Goal: Information Seeking & Learning: Learn about a topic

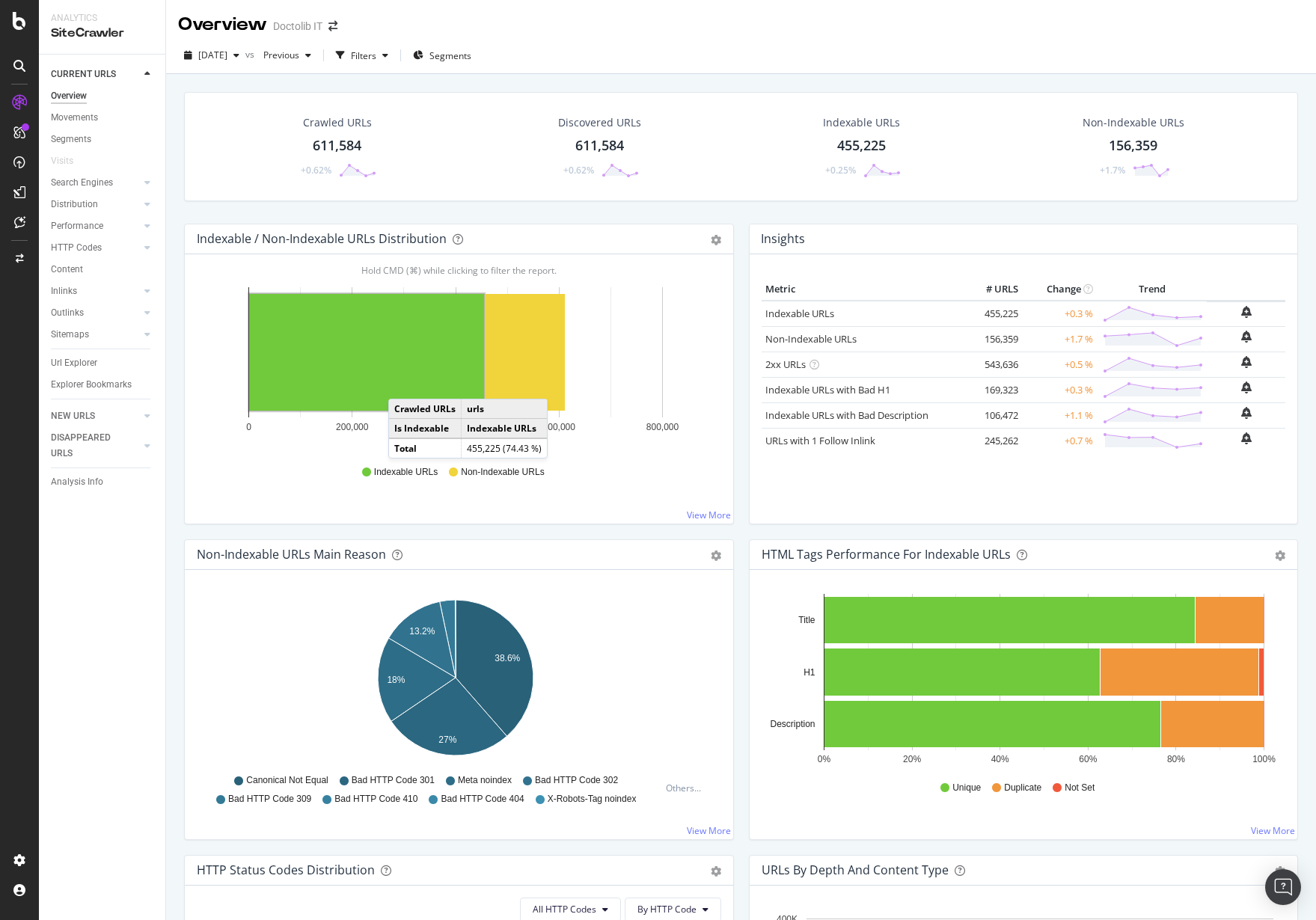
click at [165, 437] on div "DISAPPEARED URLS" at bounding box center [108, 446] width 114 height 37
click at [64, 115] on div "Movements" at bounding box center [75, 117] width 47 height 16
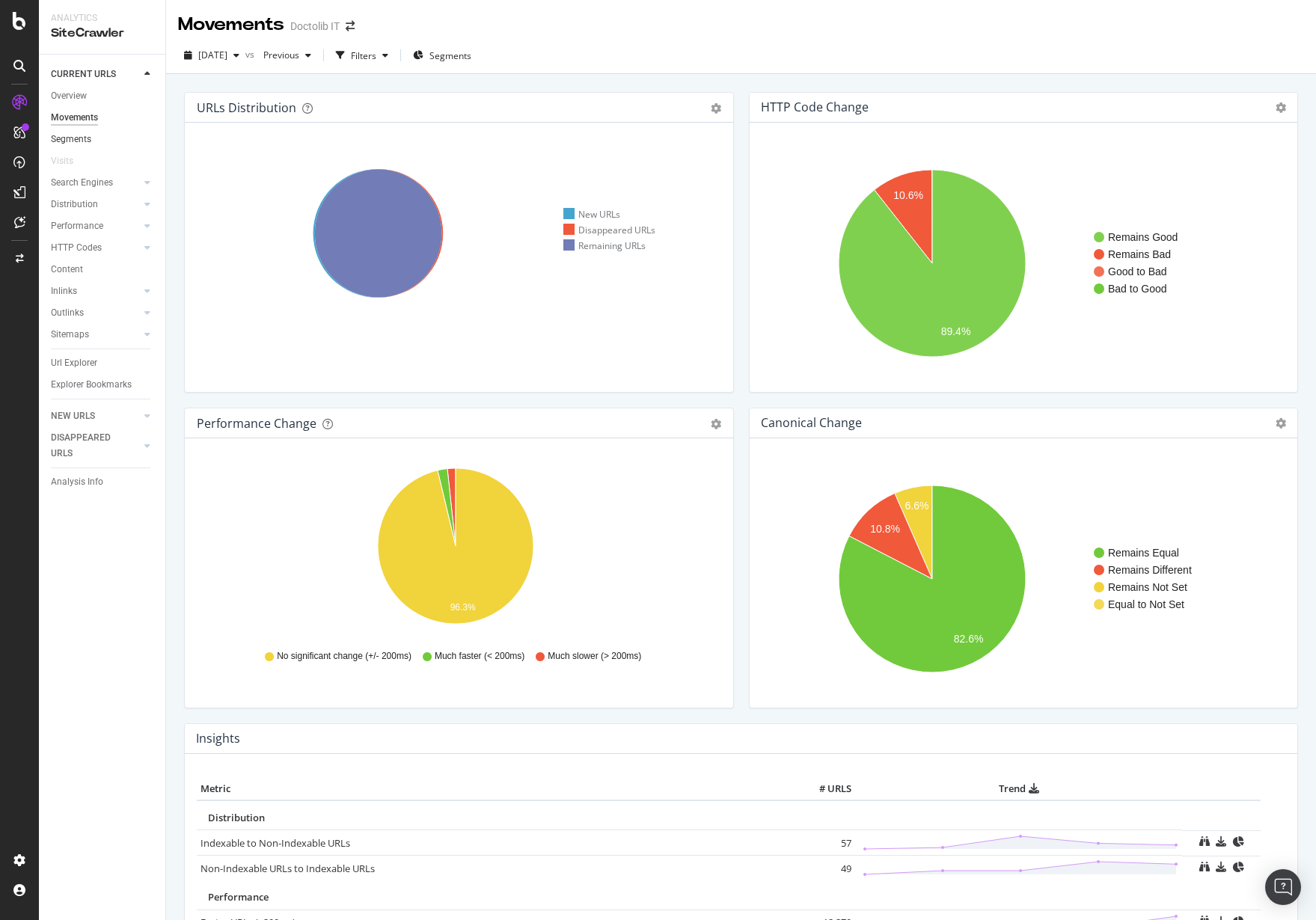
click at [94, 146] on link "Segments" at bounding box center [103, 139] width 104 height 16
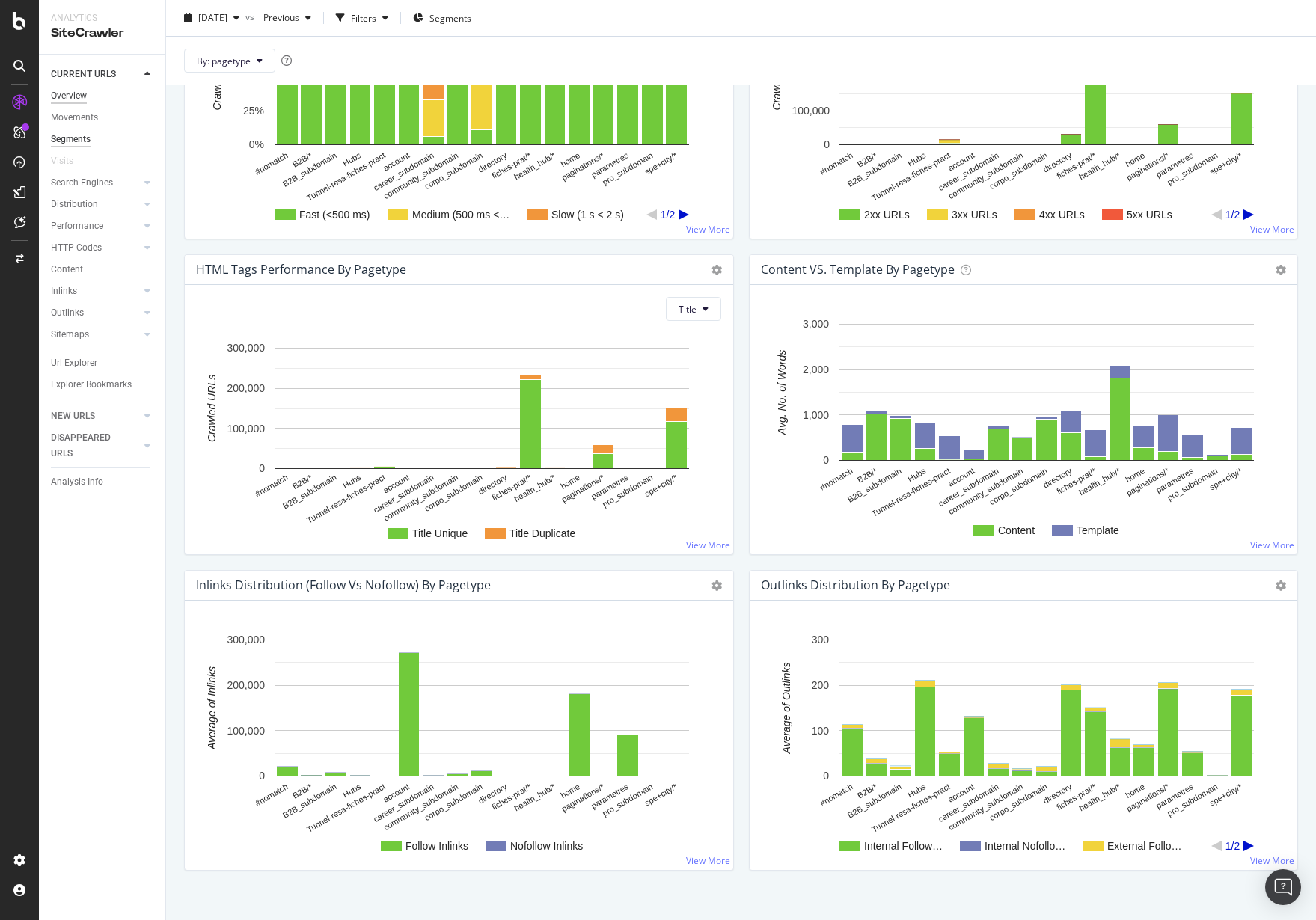
scroll to position [1082, 0]
click at [89, 178] on div "Search Engines" at bounding box center [82, 183] width 62 height 16
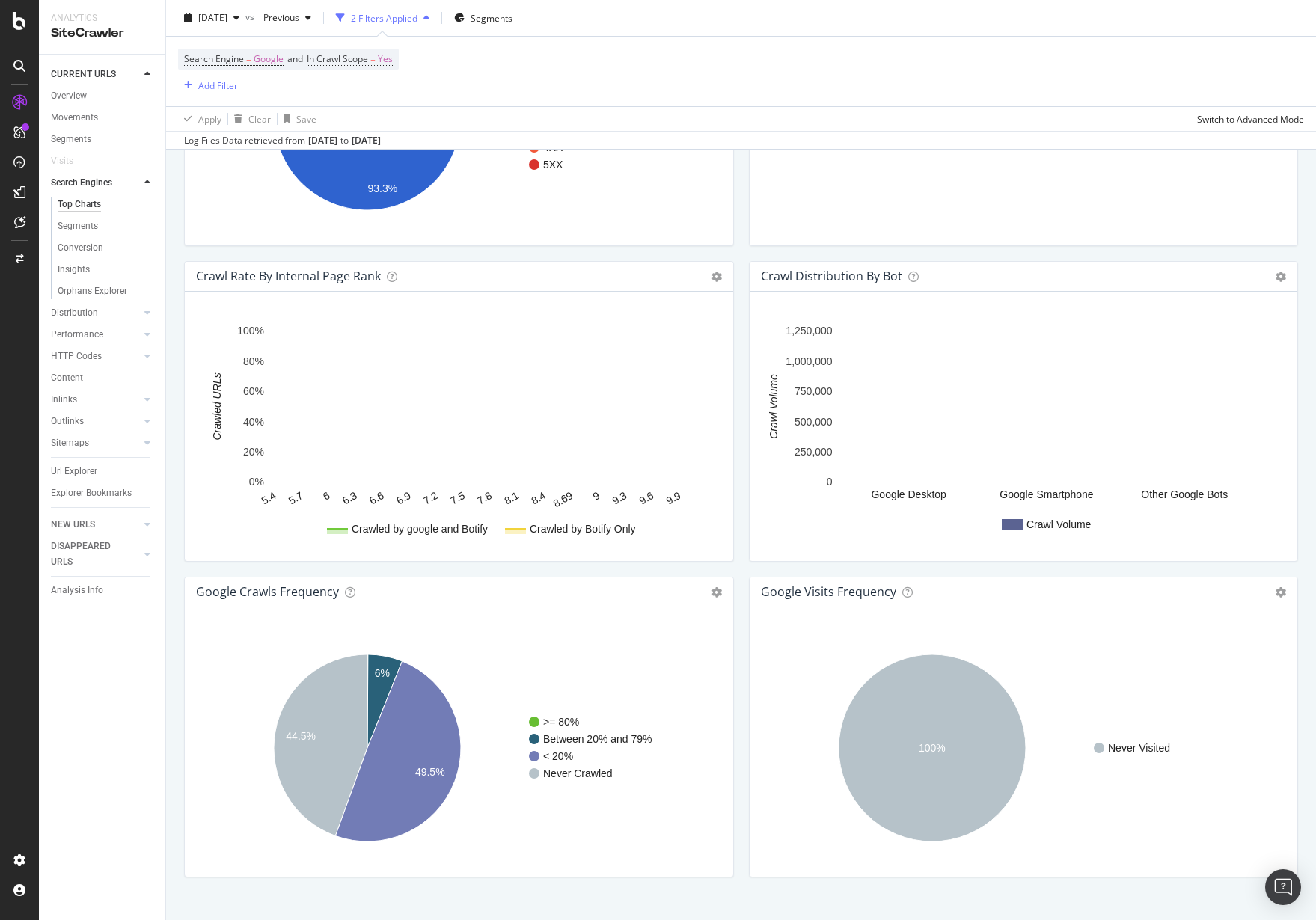
scroll to position [1451, 0]
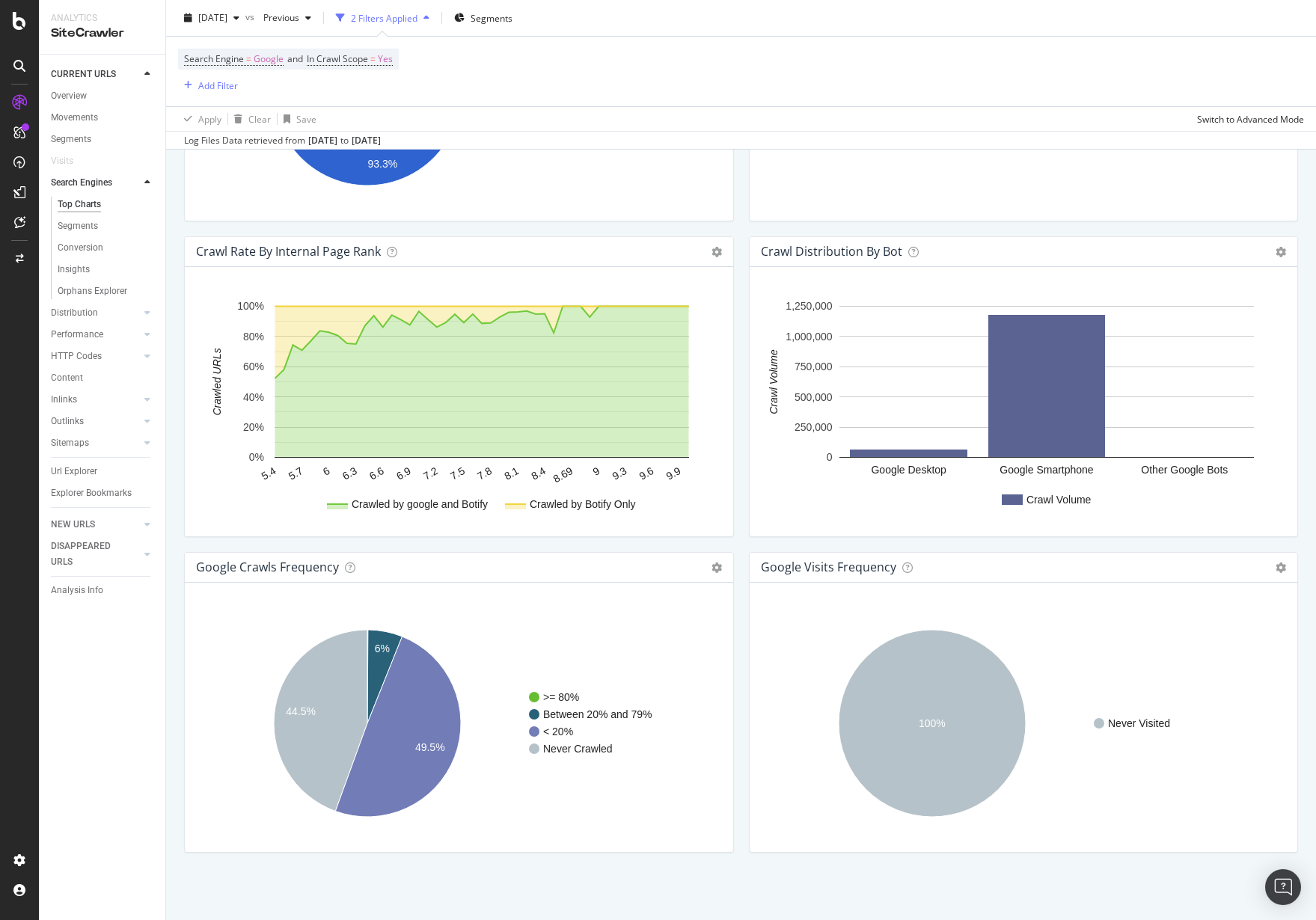
click at [131, 303] on div "Distribution" at bounding box center [108, 313] width 114 height 21
click at [126, 309] on div at bounding box center [133, 313] width 15 height 15
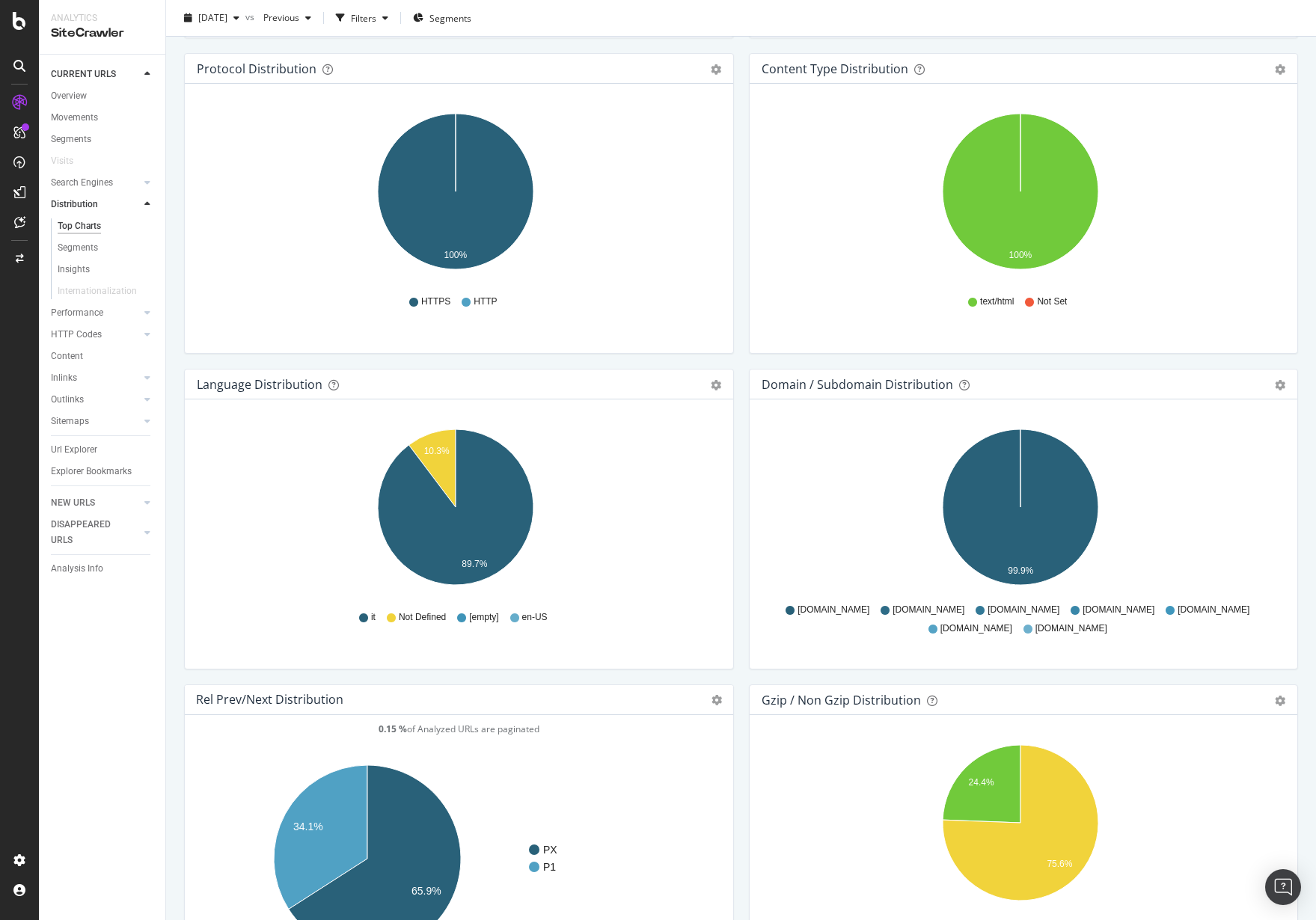
scroll to position [1860, 0]
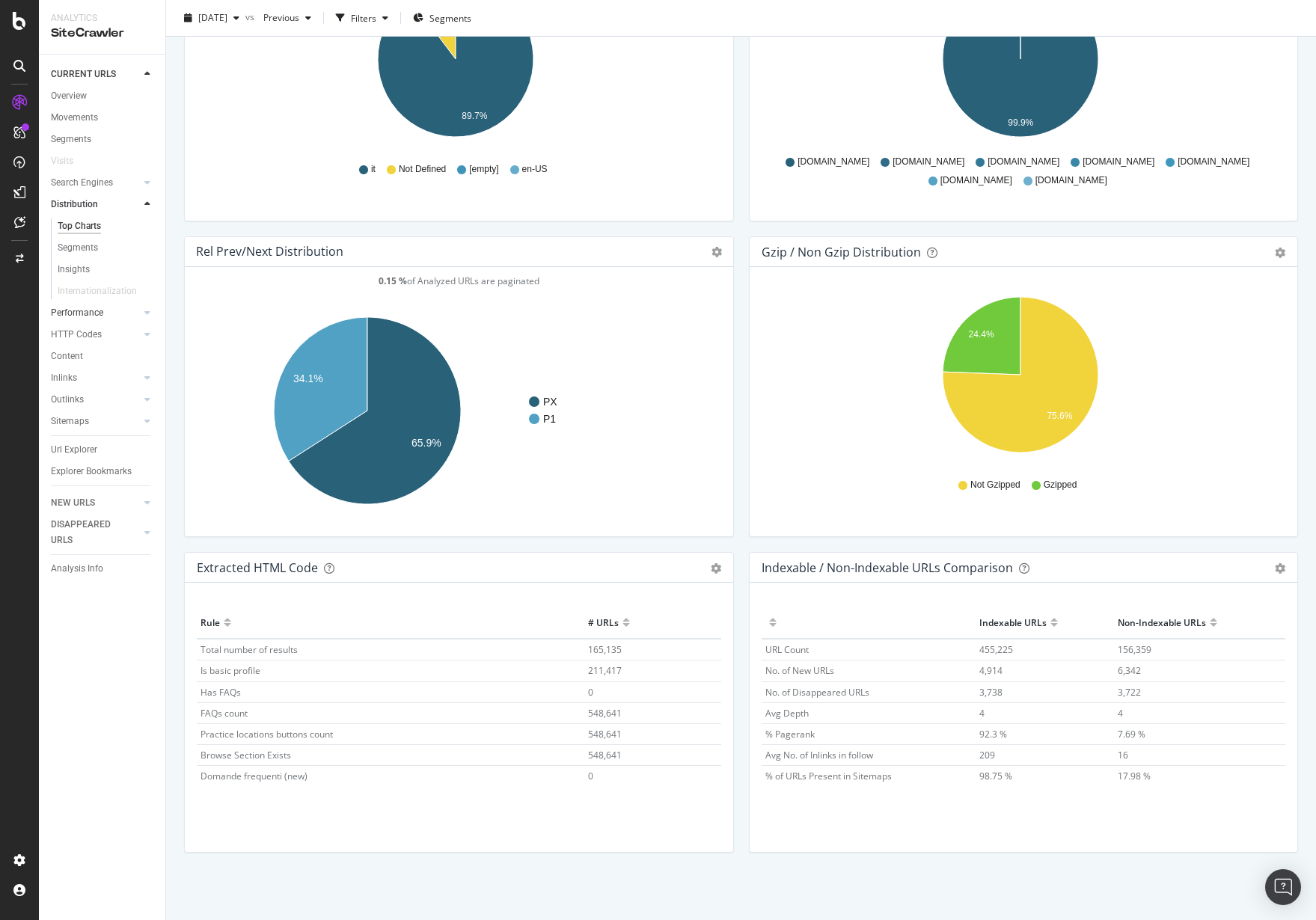
click at [110, 307] on link "Performance" at bounding box center [95, 313] width 89 height 16
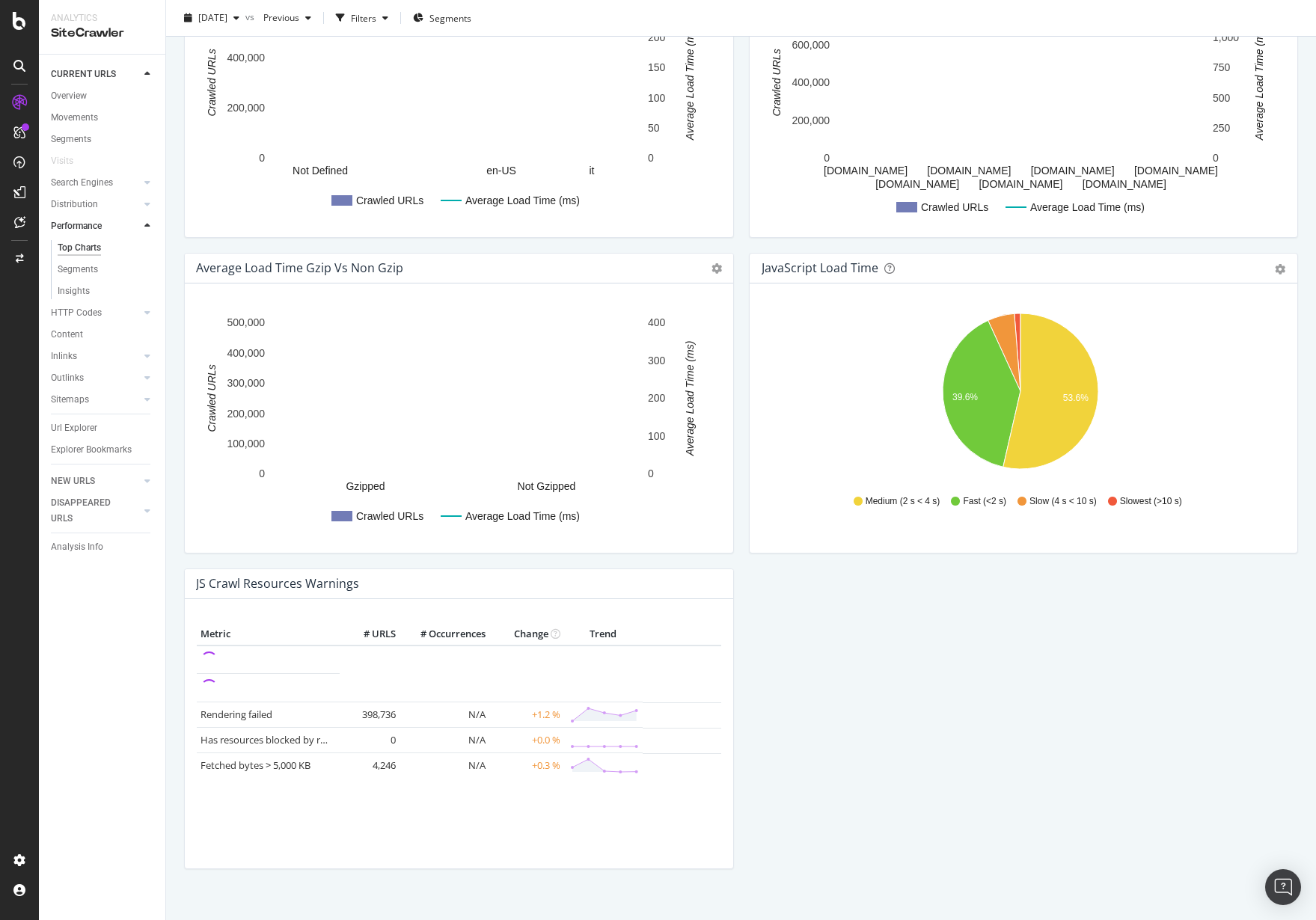
scroll to position [960, 0]
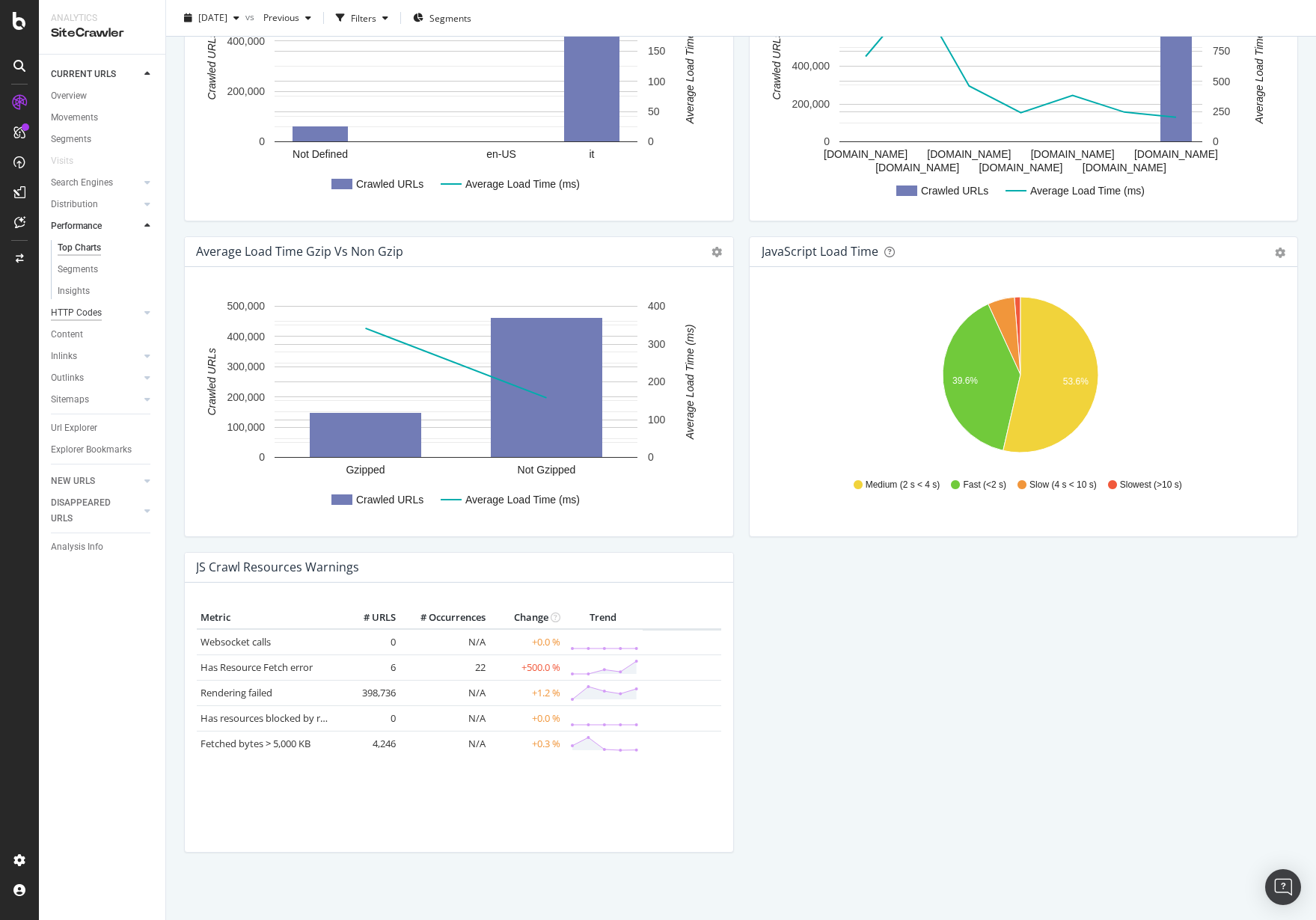
click at [96, 314] on div "HTTP Codes" at bounding box center [76, 313] width 51 height 16
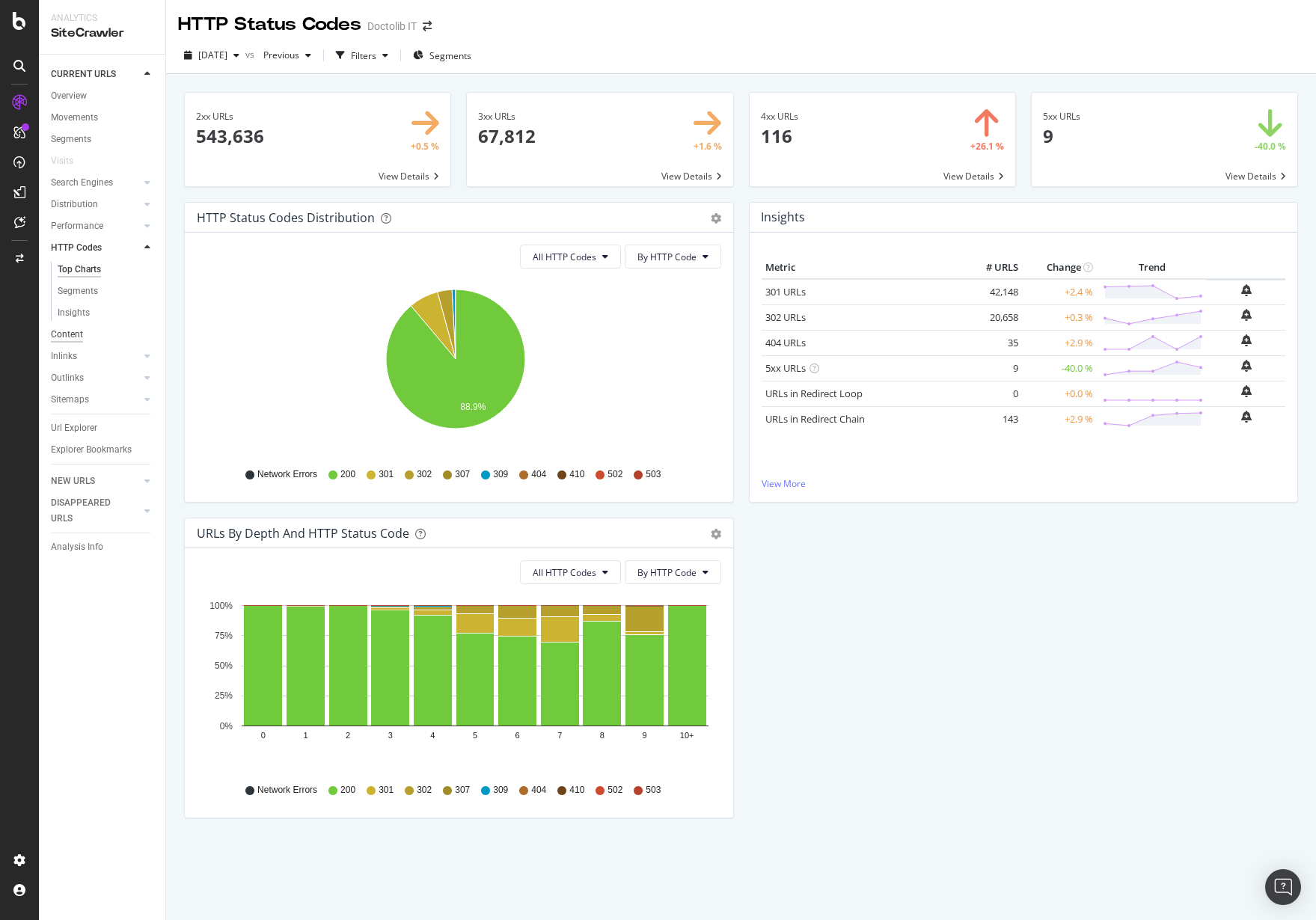
click at [75, 338] on div "Content" at bounding box center [67, 335] width 32 height 16
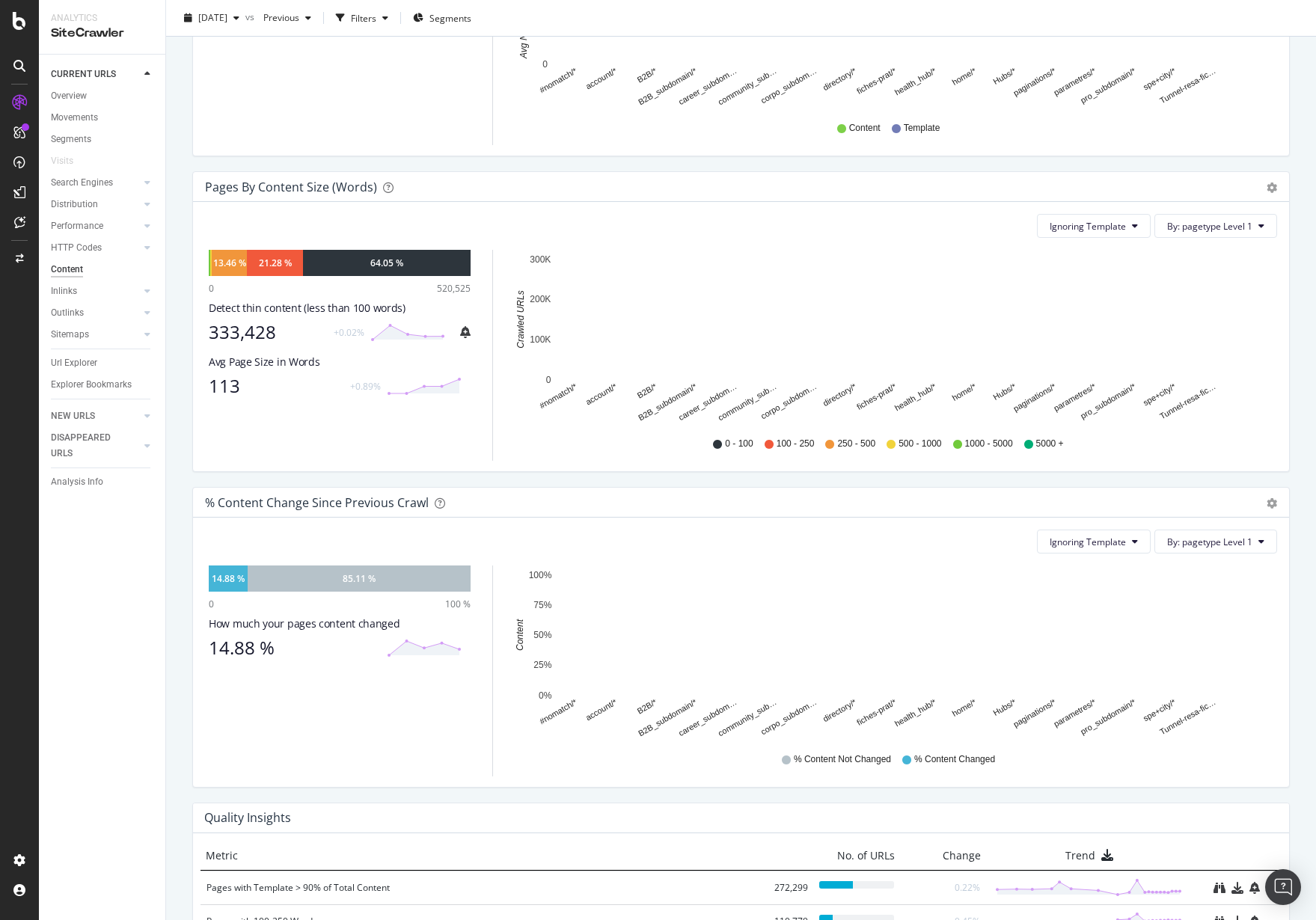
scroll to position [599, 0]
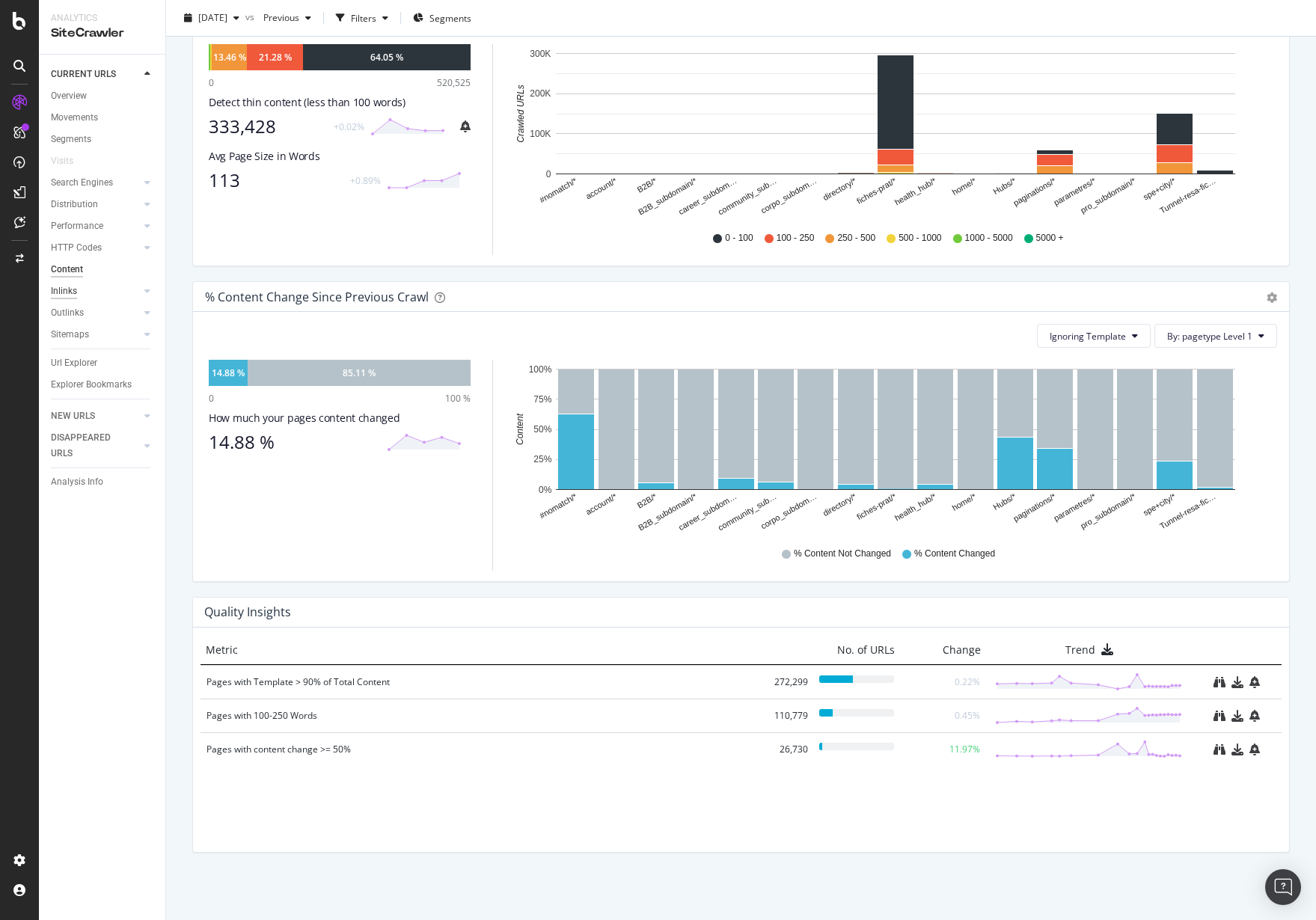
click at [73, 289] on div "Inlinks" at bounding box center [64, 291] width 26 height 16
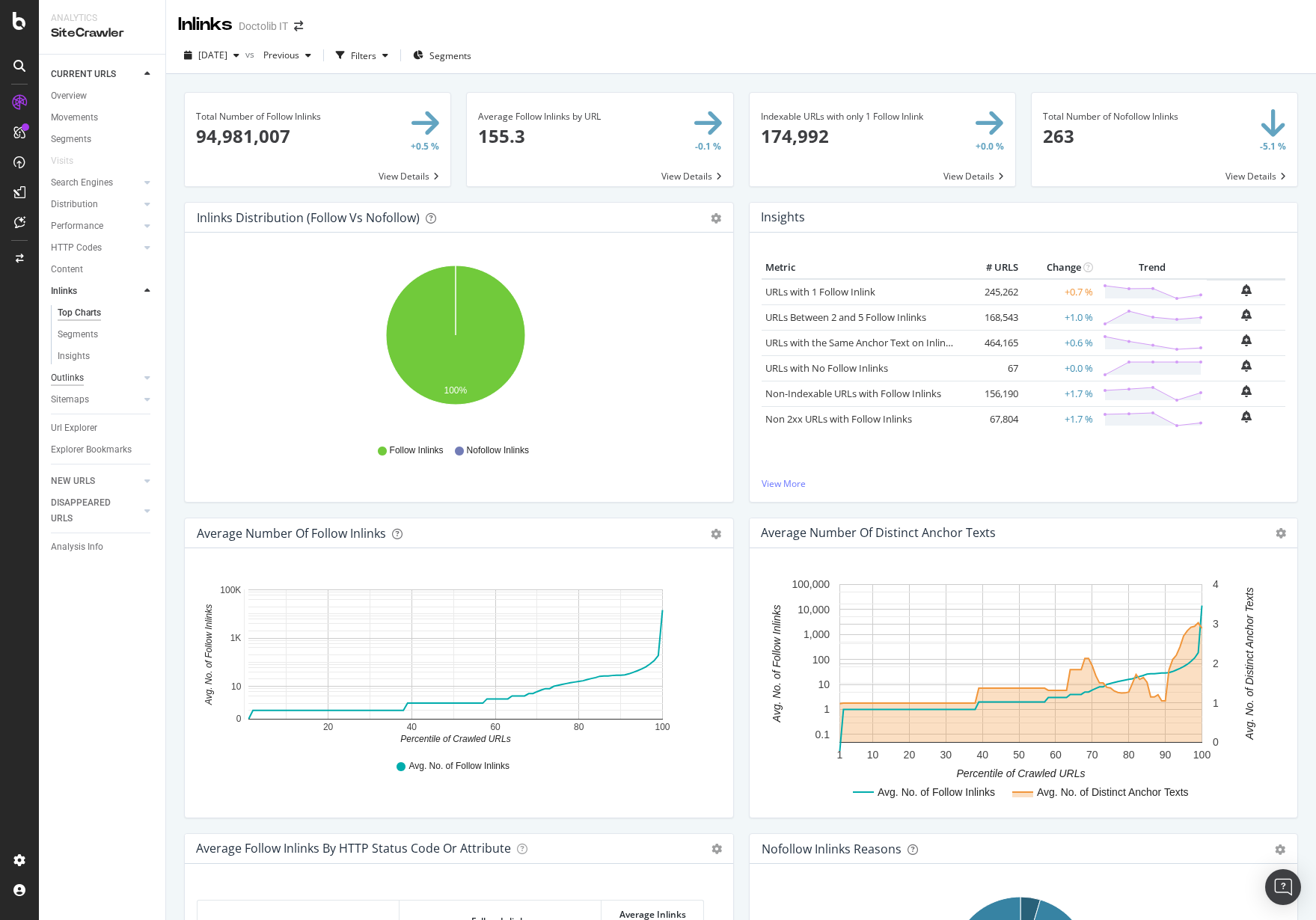
click at [79, 386] on div "Outlinks" at bounding box center [67, 378] width 33 height 16
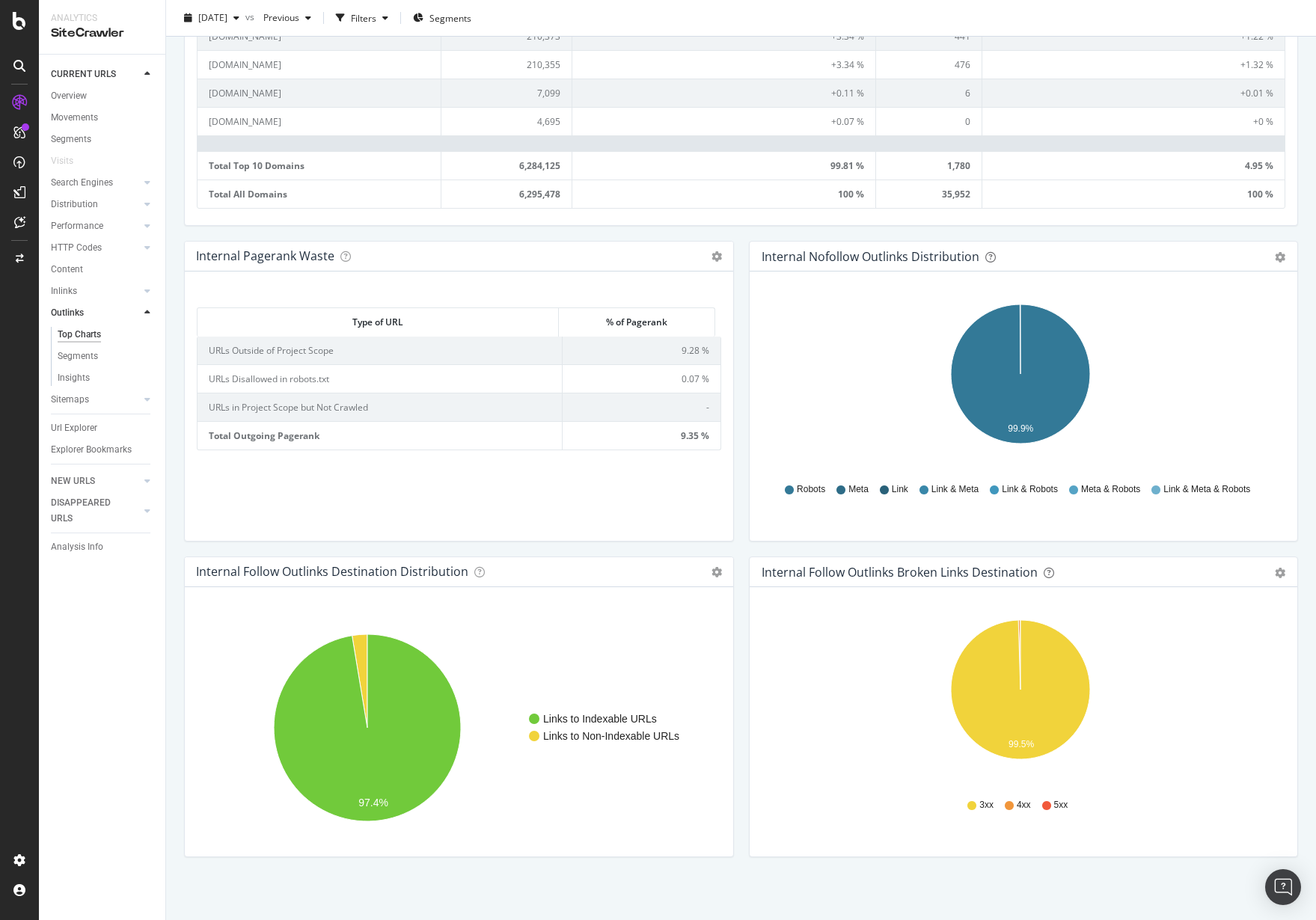
scroll to position [840, 0]
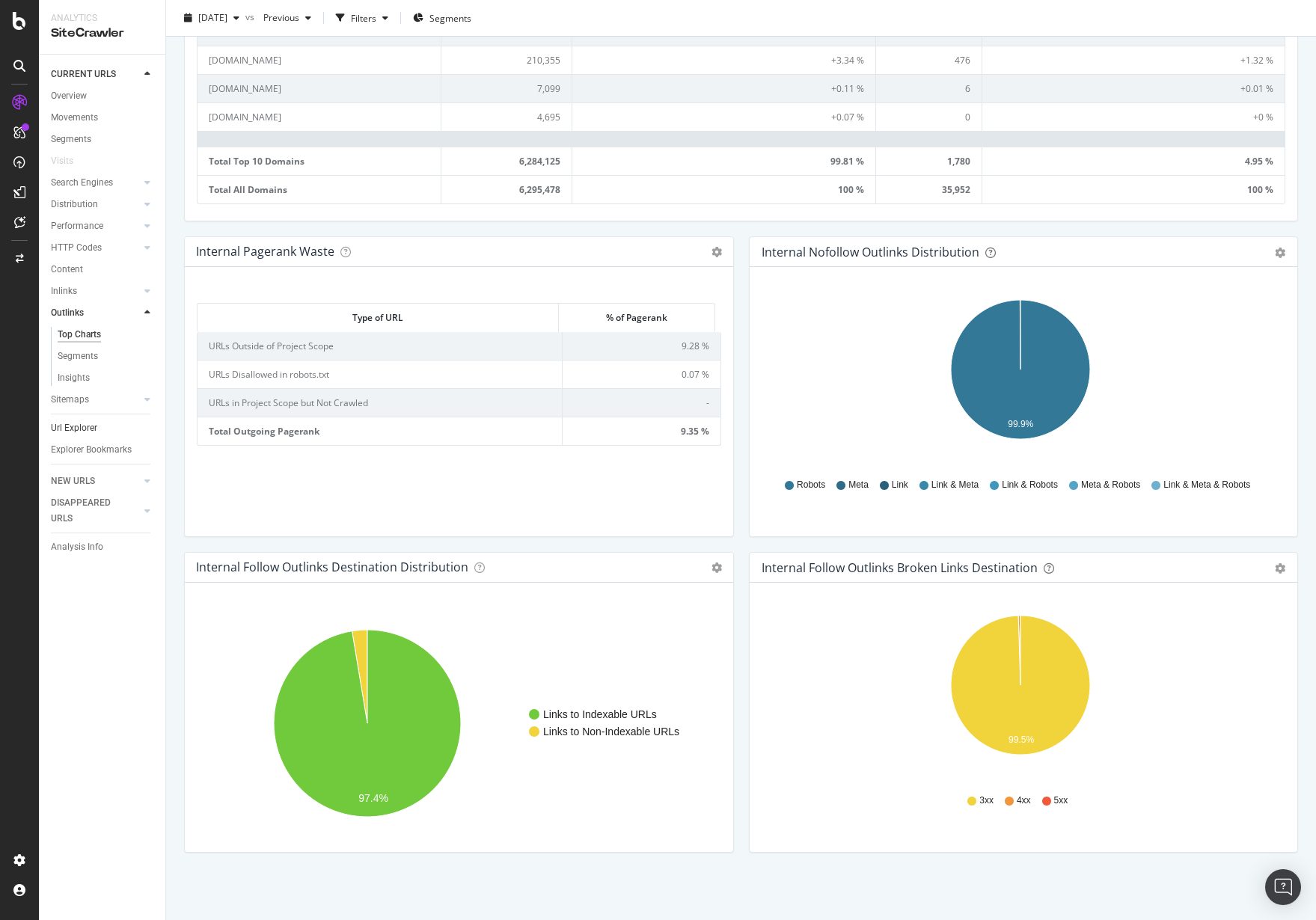
click at [102, 427] on link "Url Explorer" at bounding box center [103, 428] width 104 height 16
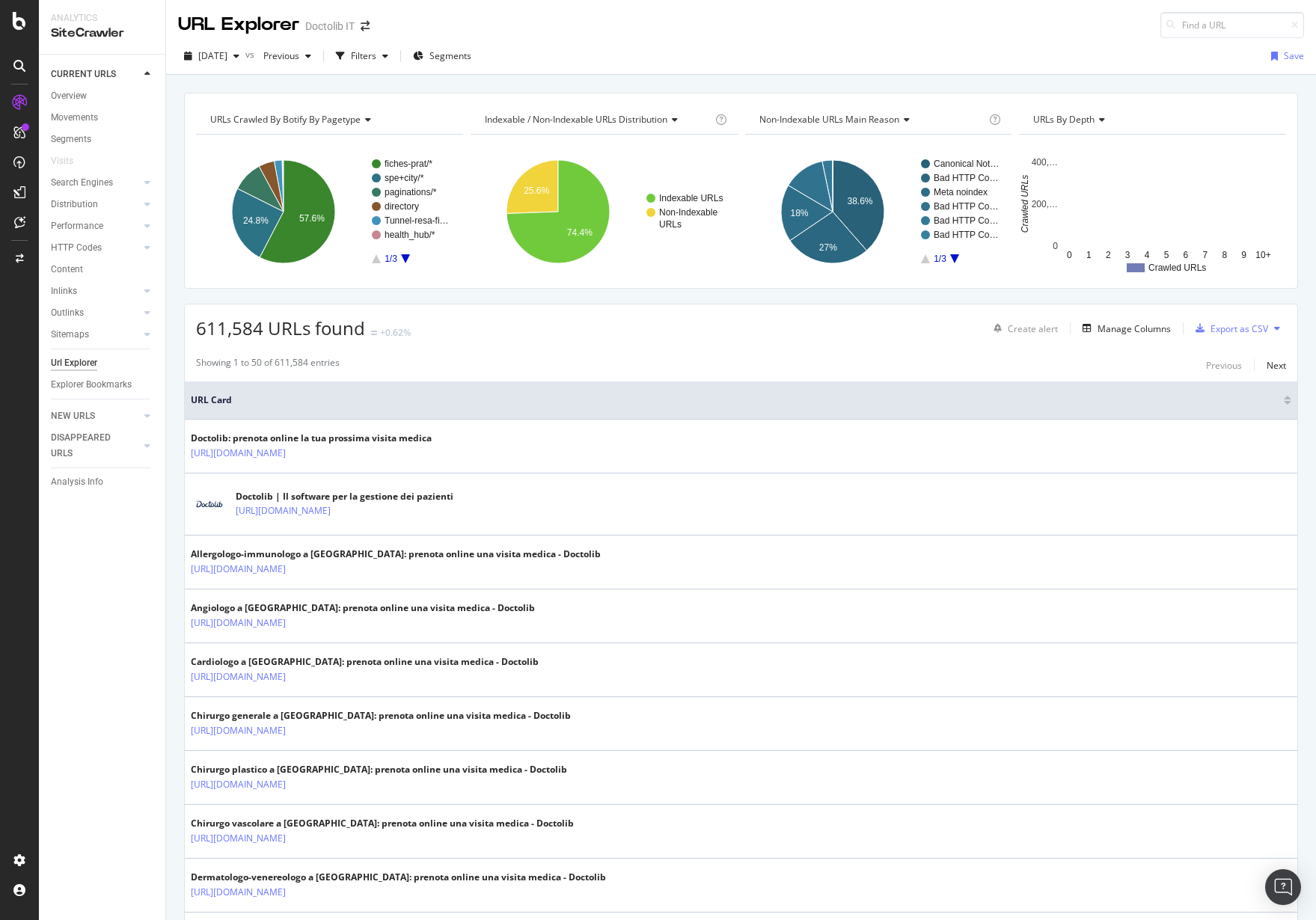
scroll to position [3, 0]
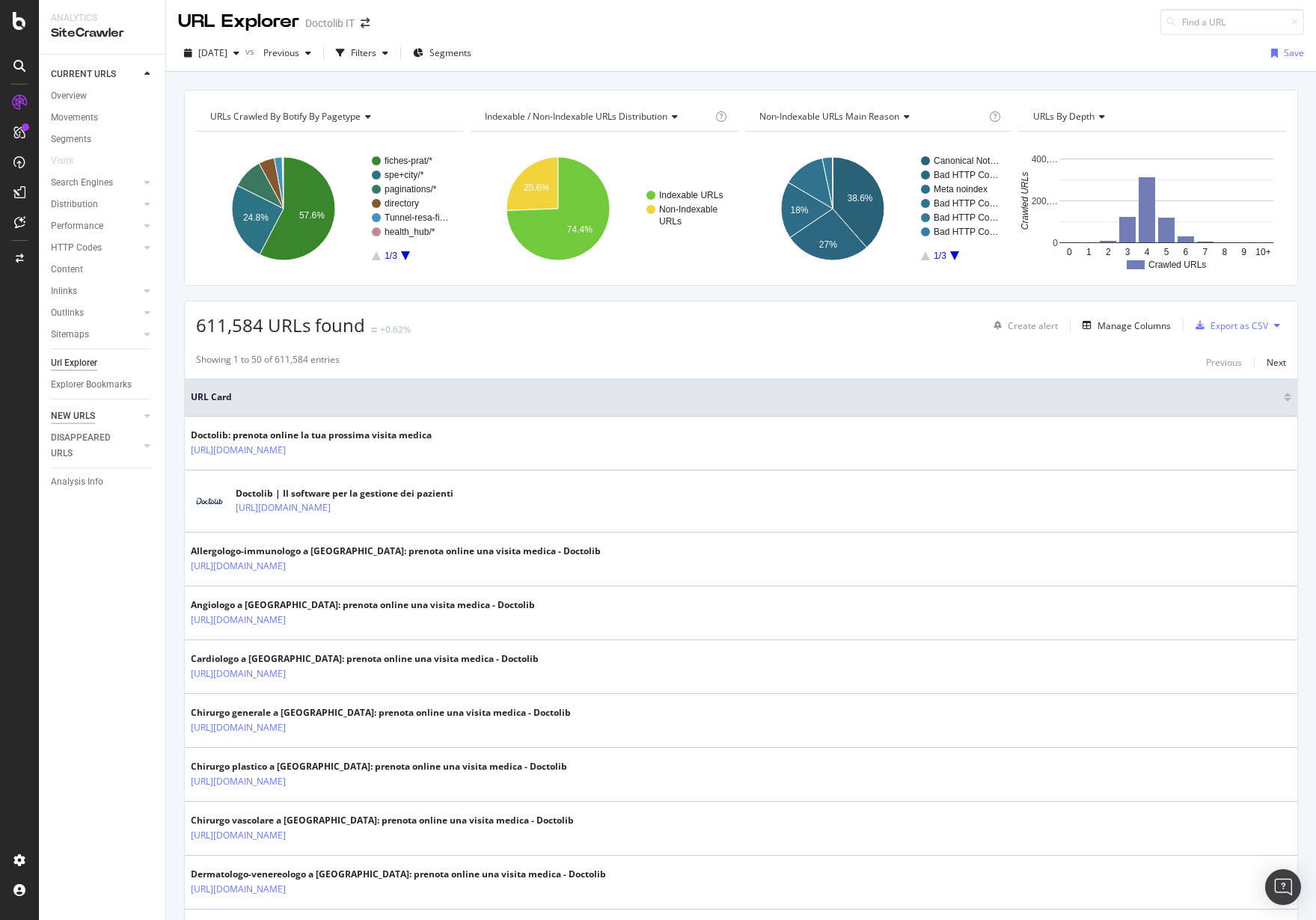
click at [71, 418] on div "NEW URLS" at bounding box center [73, 416] width 44 height 16
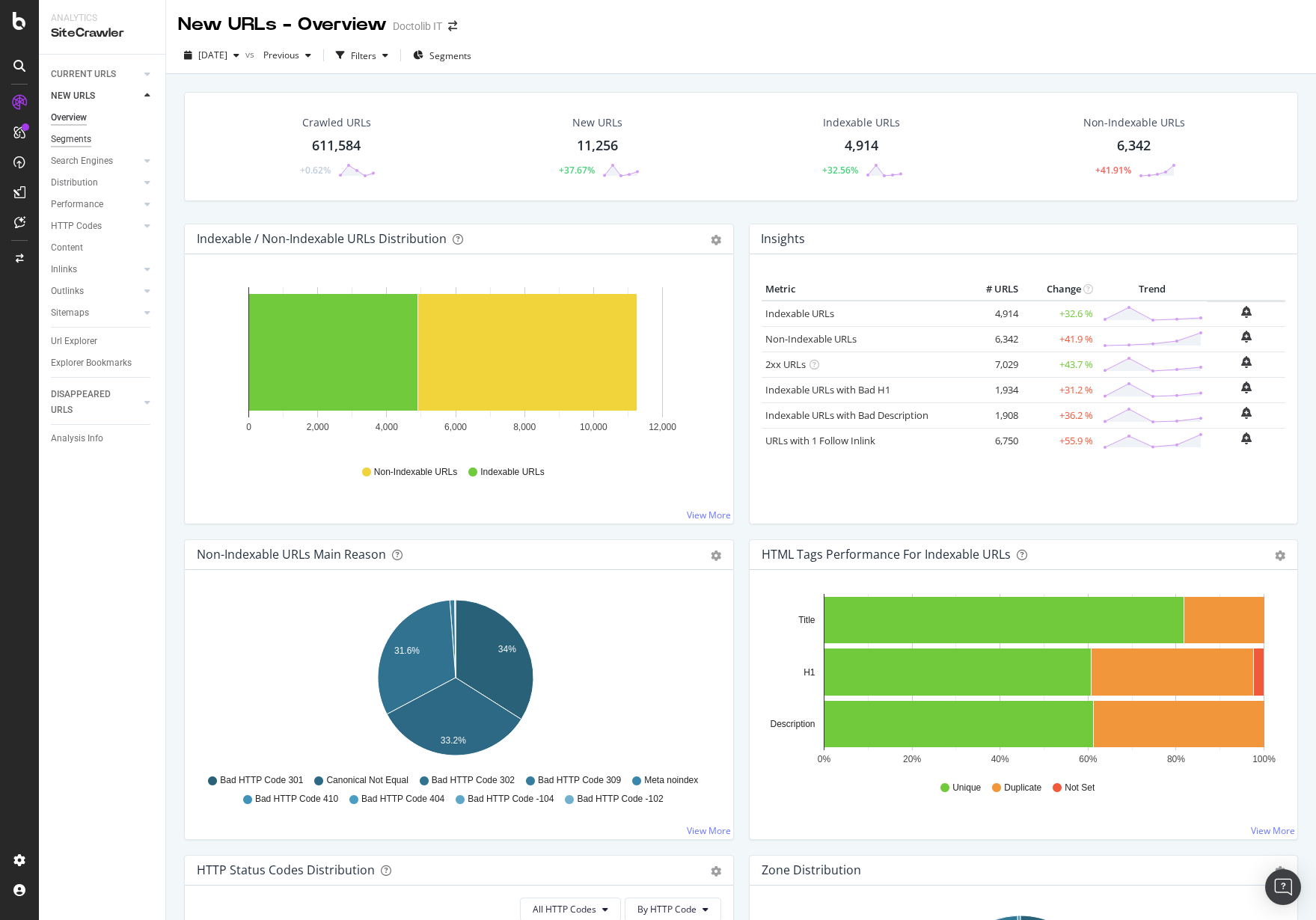
click at [91, 139] on div "Segments" at bounding box center [71, 139] width 40 height 16
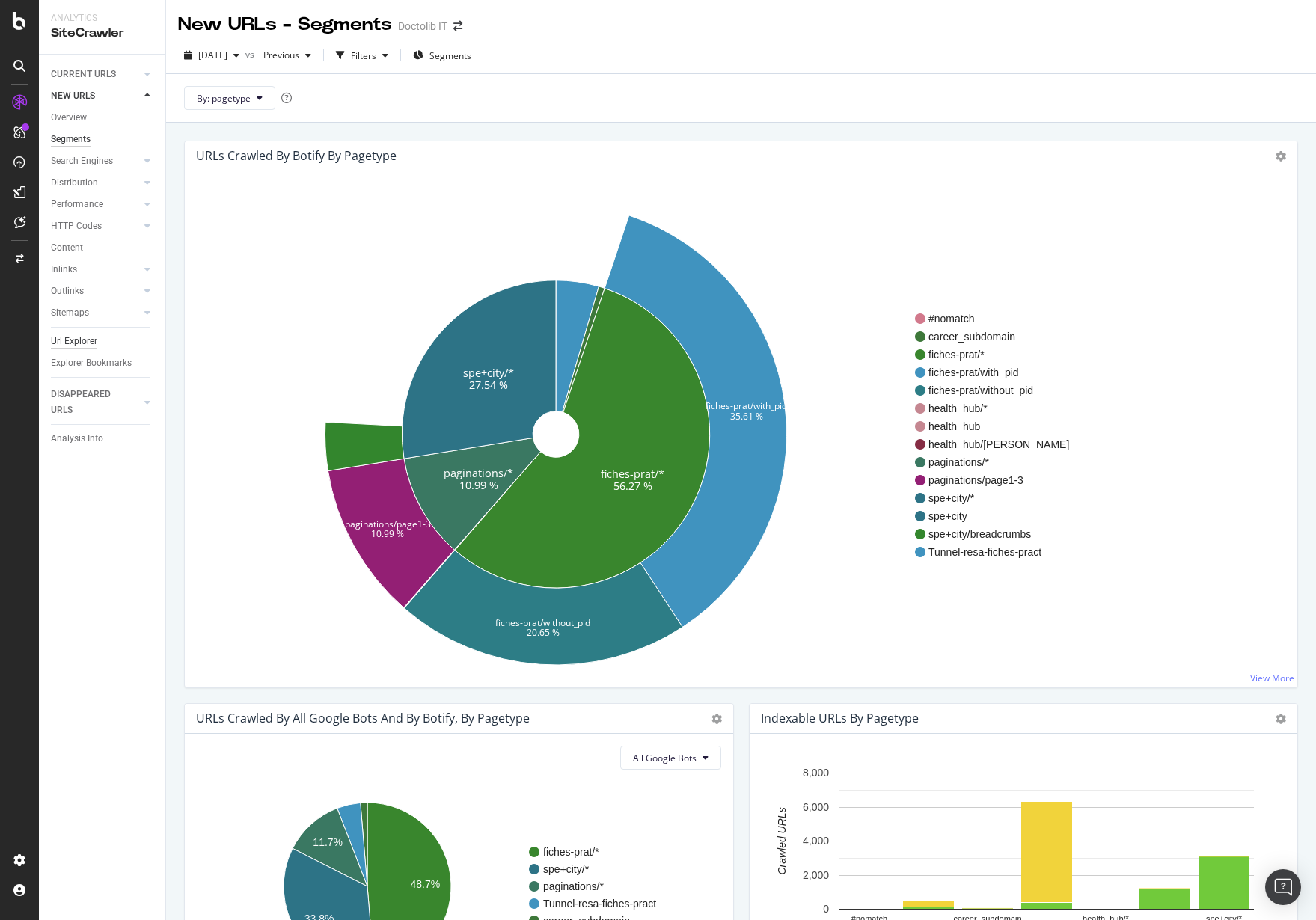
click at [90, 343] on div "Url Explorer" at bounding box center [74, 341] width 46 height 16
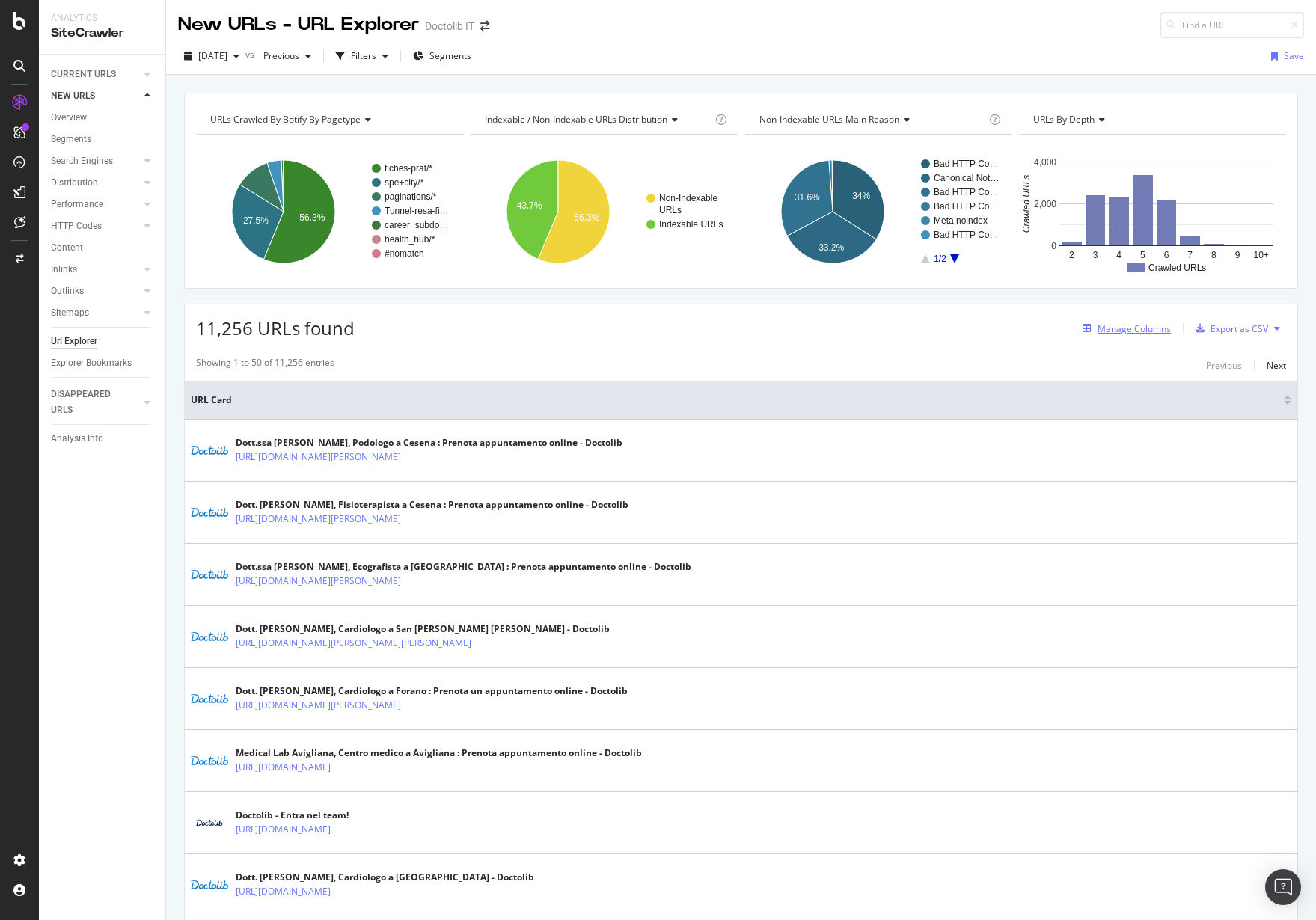
click at [1148, 333] on div "Manage Columns" at bounding box center [1134, 329] width 73 height 13
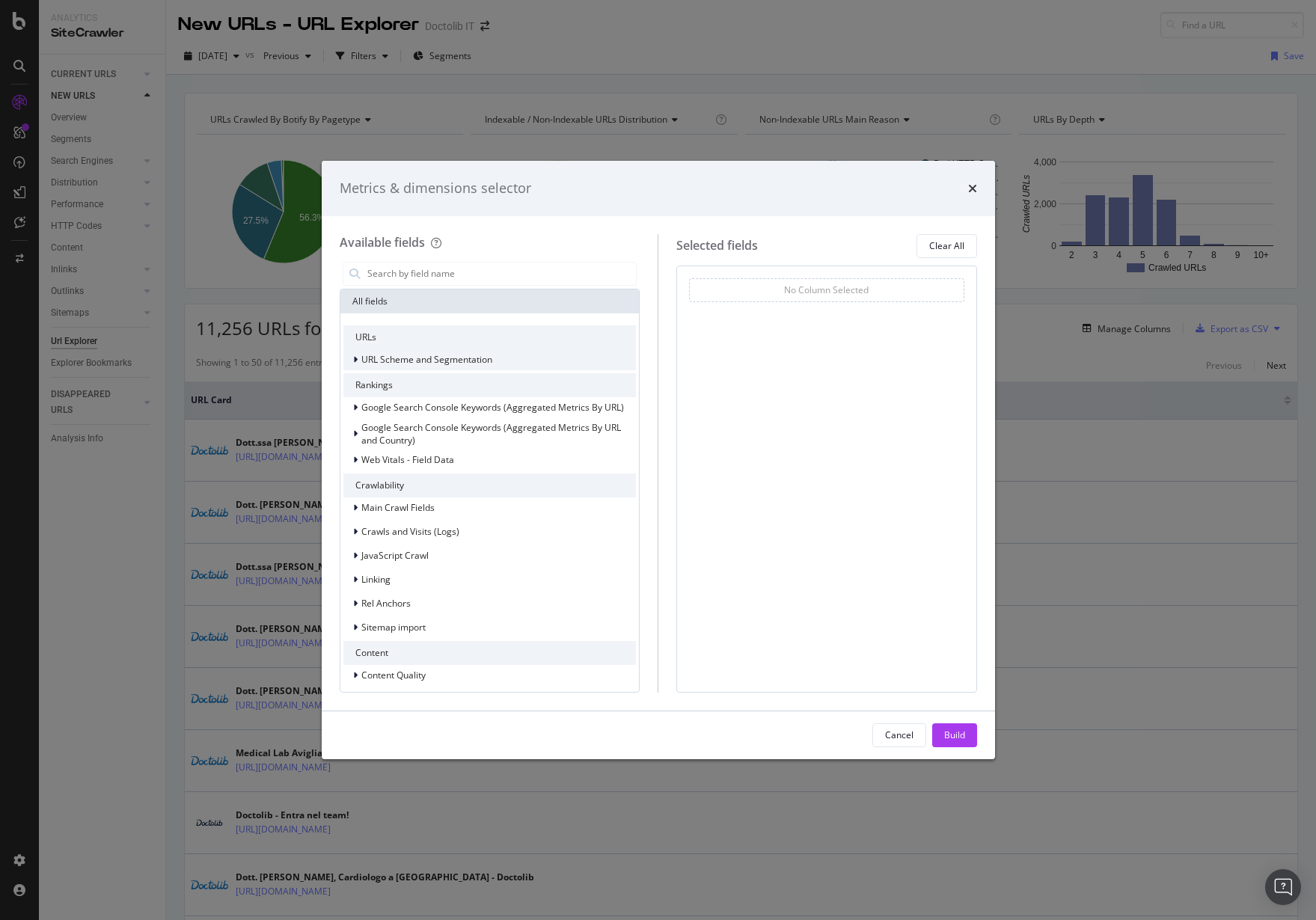
click at [495, 368] on div "URL Scheme and Segmentation" at bounding box center [490, 359] width 293 height 21
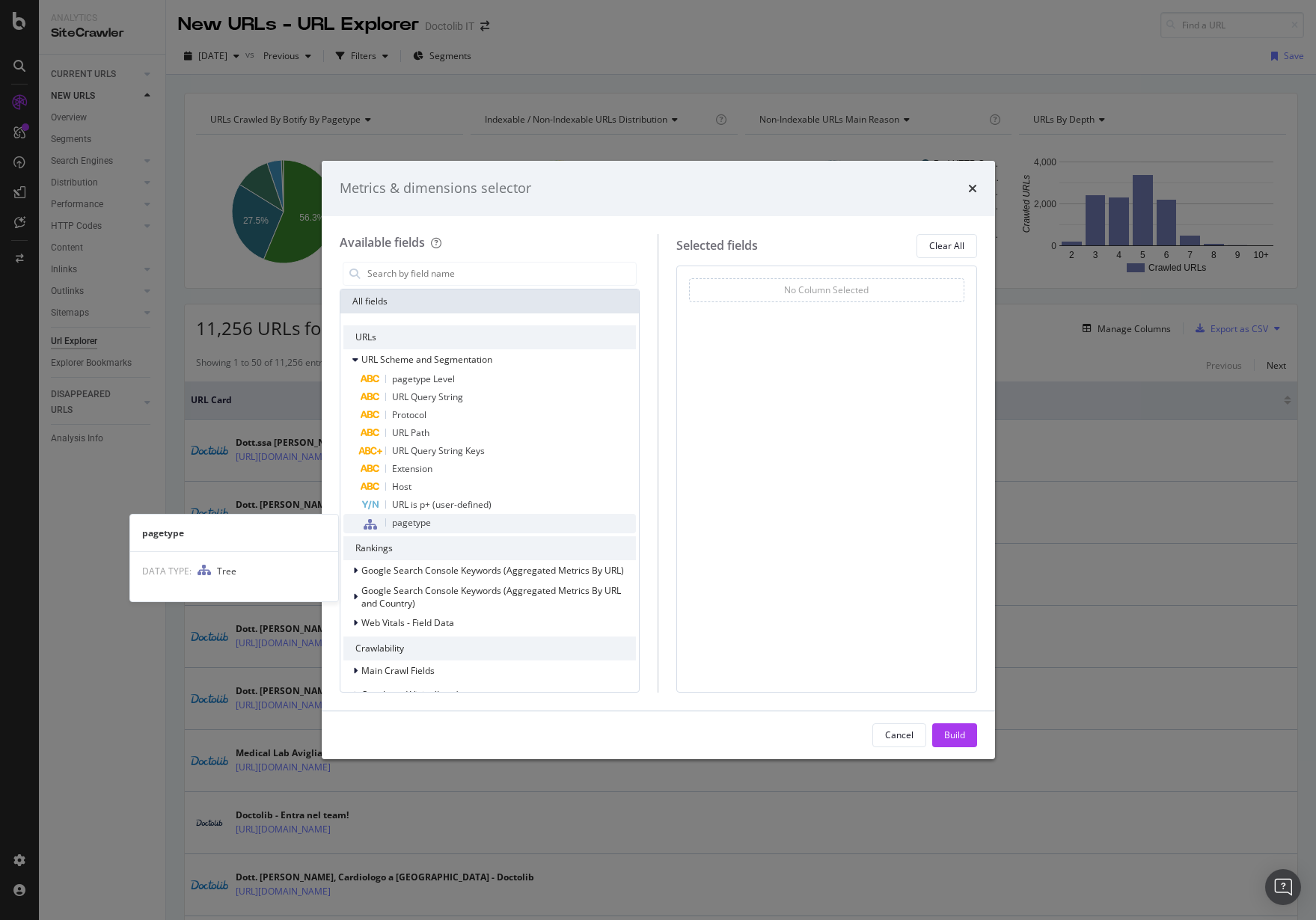
click at [427, 524] on span "pagetype" at bounding box center [411, 522] width 39 height 13
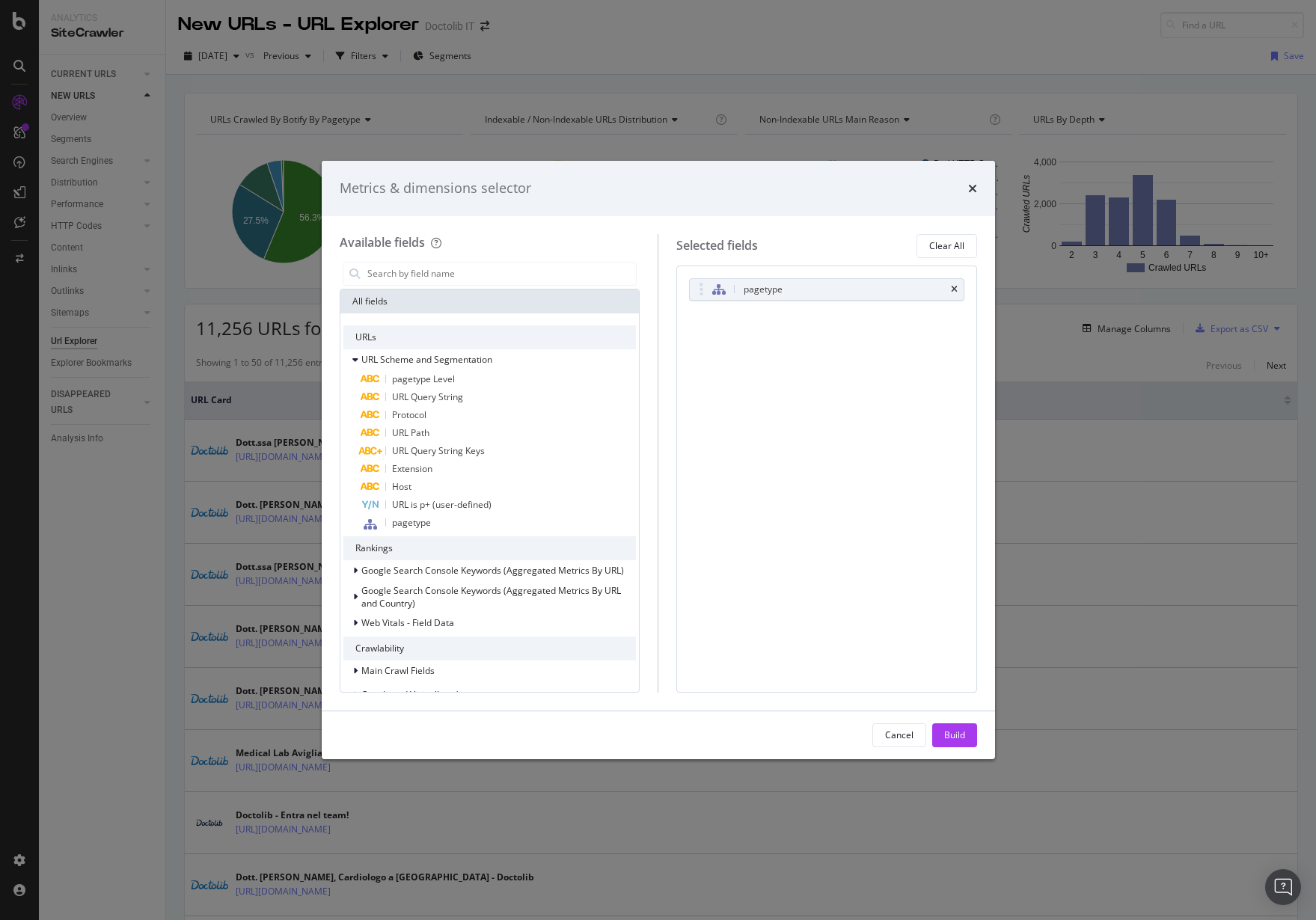
drag, startPoint x: 953, startPoint y: 734, endPoint x: 946, endPoint y: 723, distance: 13.0
click at [954, 734] on div "Build" at bounding box center [954, 735] width 21 height 13
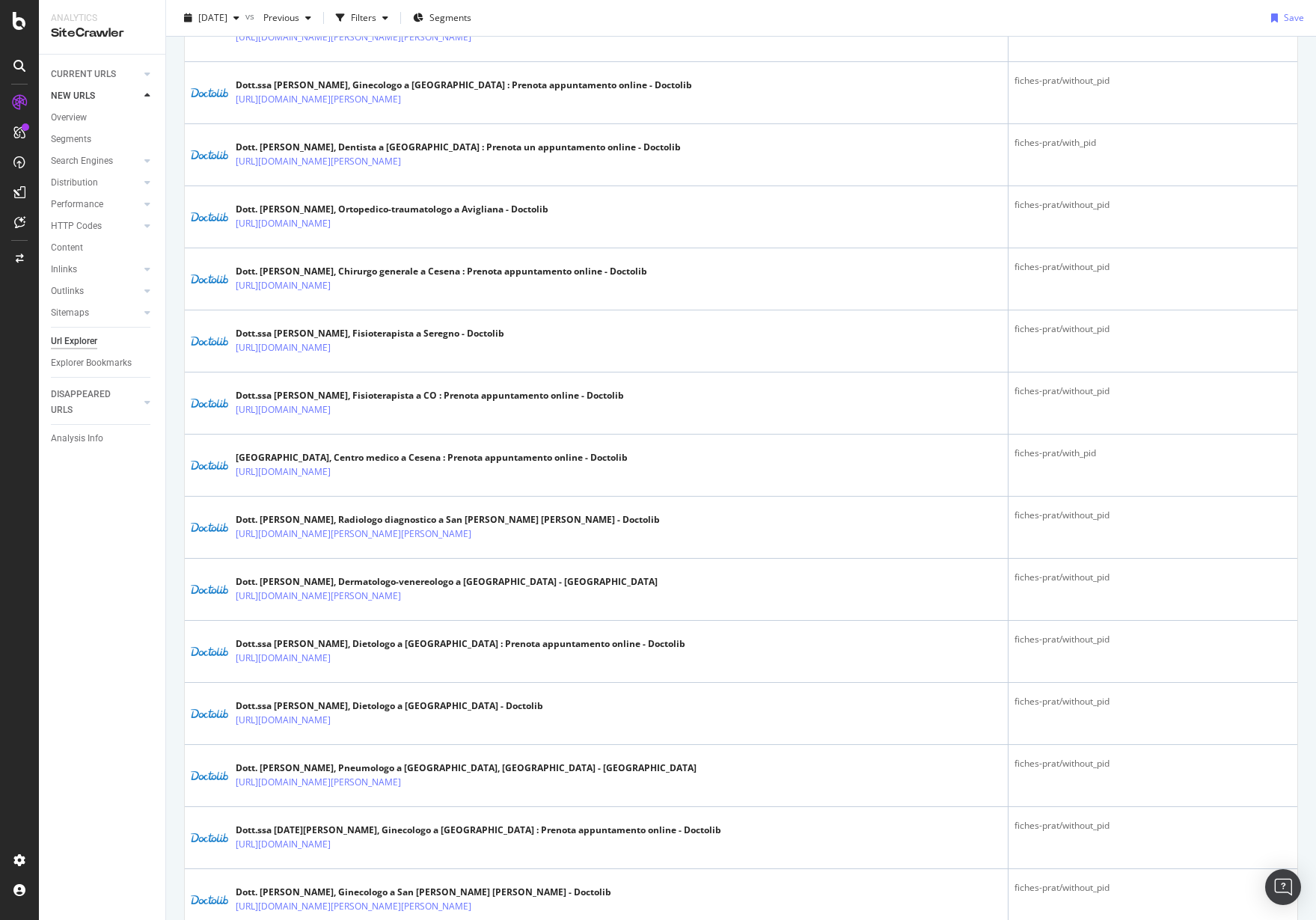
scroll to position [2619, 0]
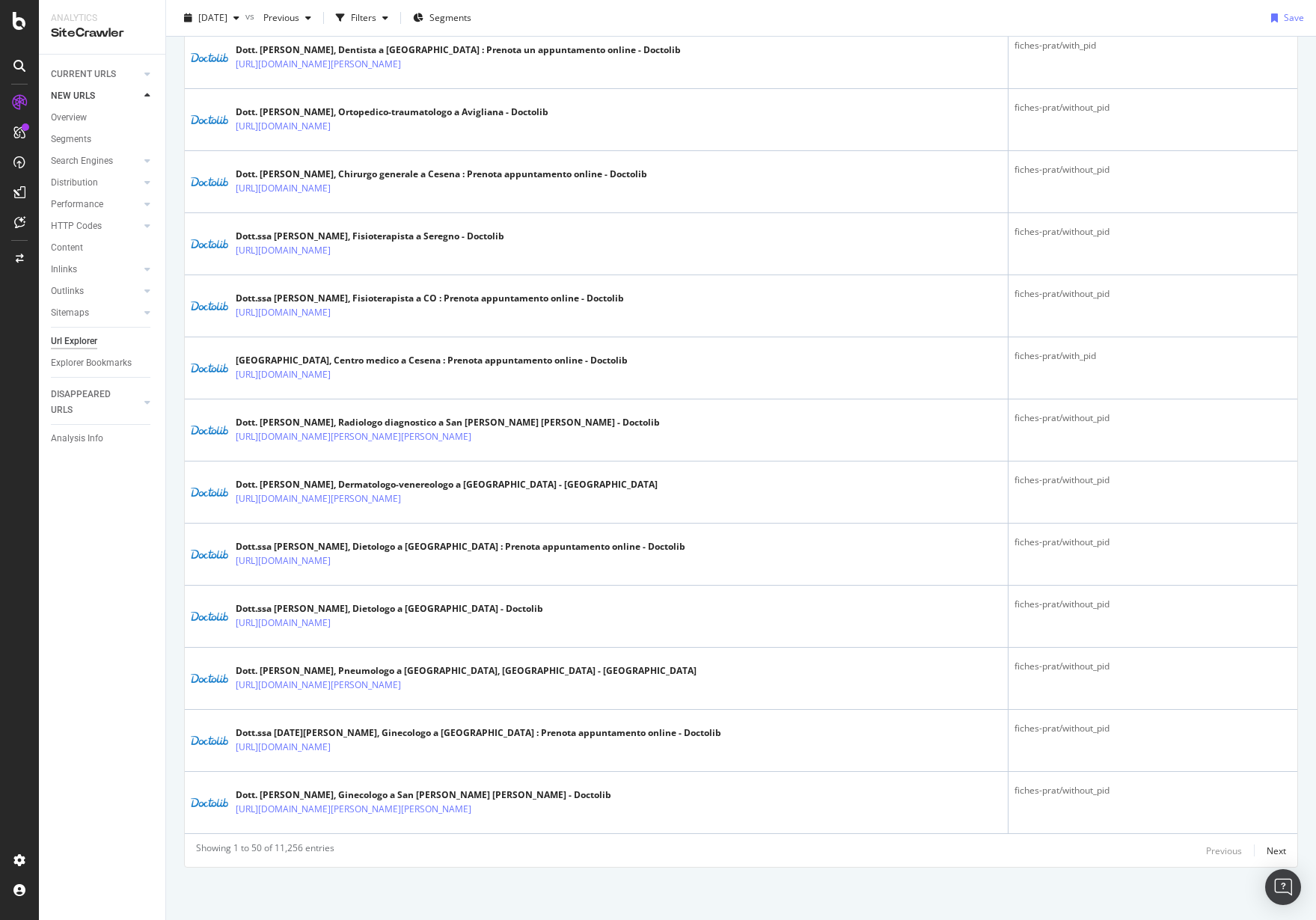
click at [121, 510] on div "CURRENT URLS Overview Movements Segments Visits Search Engines Top Charts Segme…" at bounding box center [102, 488] width 126 height 866
click at [64, 784] on div "Settings" at bounding box center [78, 781] width 62 height 12
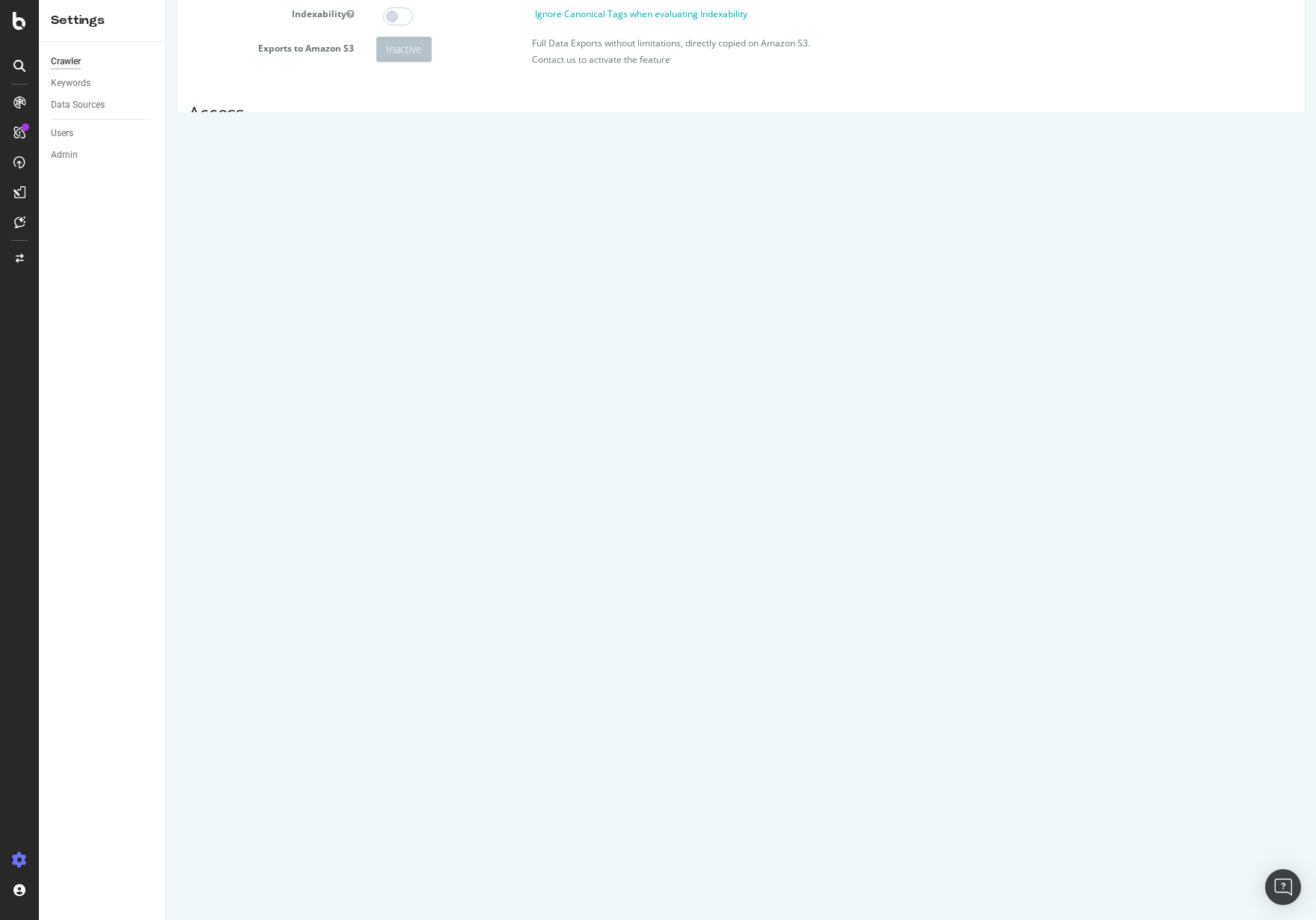
scroll to position [518, 0]
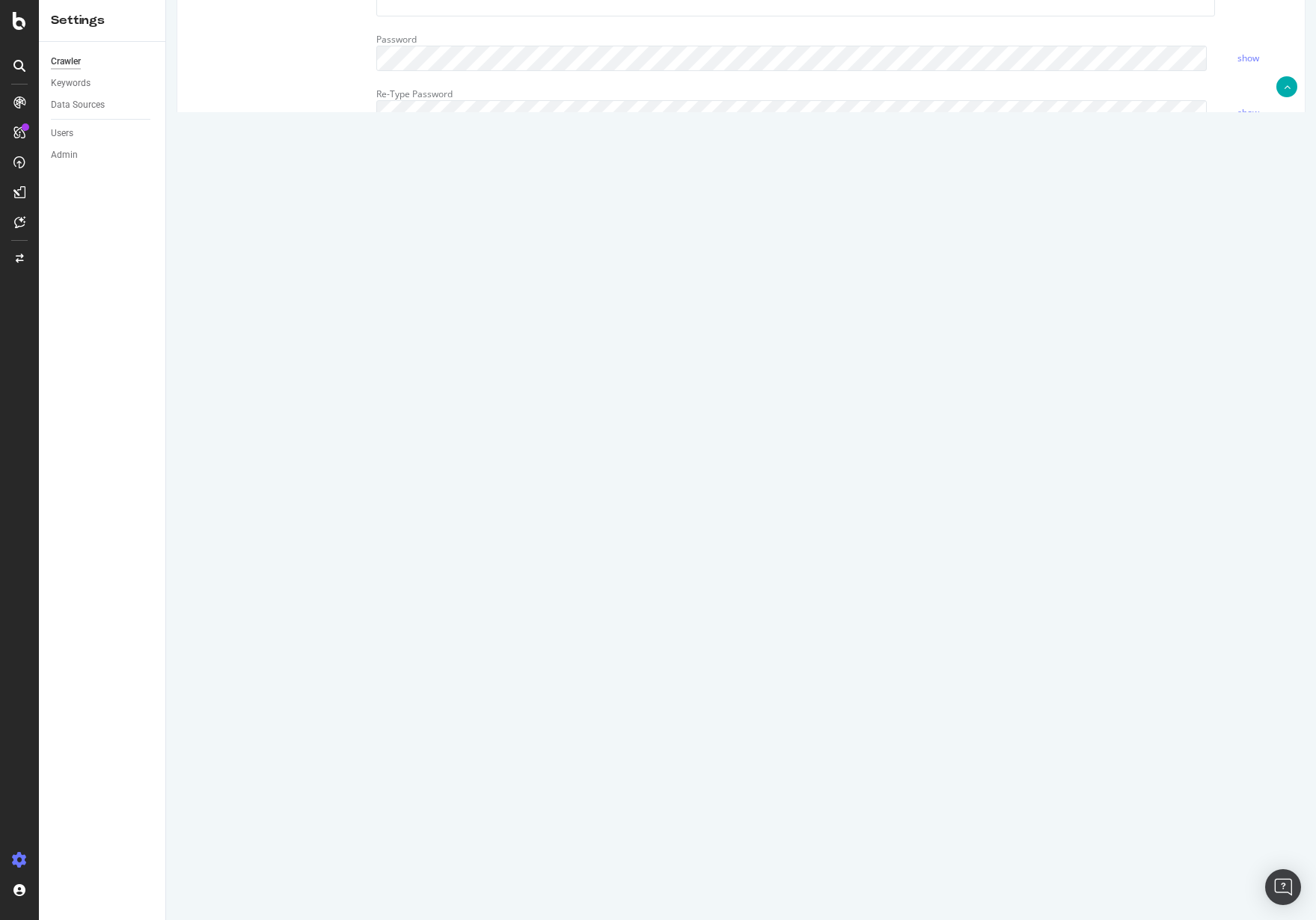
drag, startPoint x: 501, startPoint y: 255, endPoint x: 380, endPoint y: 235, distance: 122.6
click at [380, 235] on textarea at bounding box center [835, 274] width 917 height 139
type textarea "User-agent: * Disallow: /appointments/*/reviews/ Disallow: /account/appointment…"
click at [752, 881] on input "Save & Back to Project" at bounding box center [759, 870] width 108 height 22
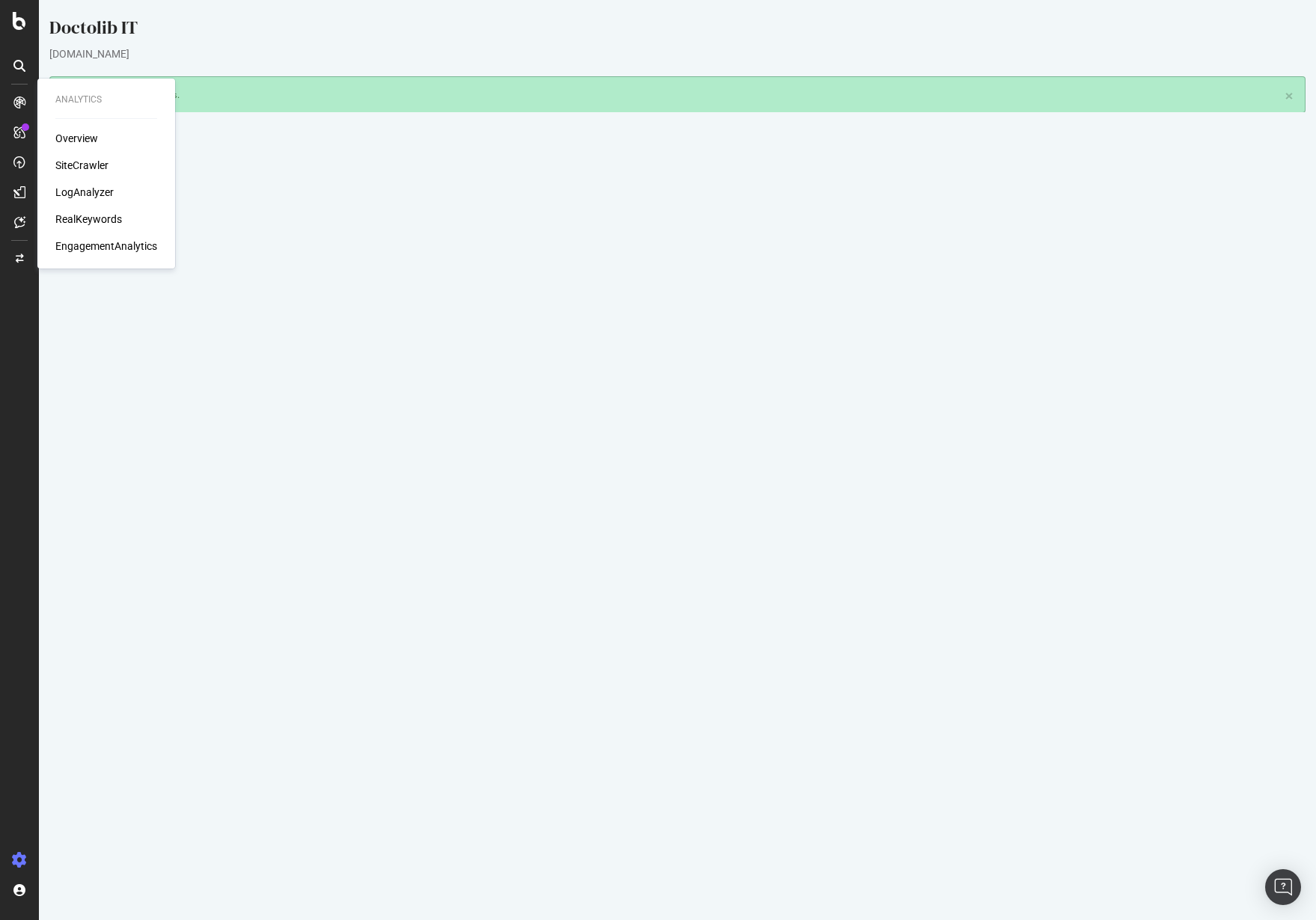
click at [91, 196] on div "LogAnalyzer" at bounding box center [85, 192] width 59 height 15
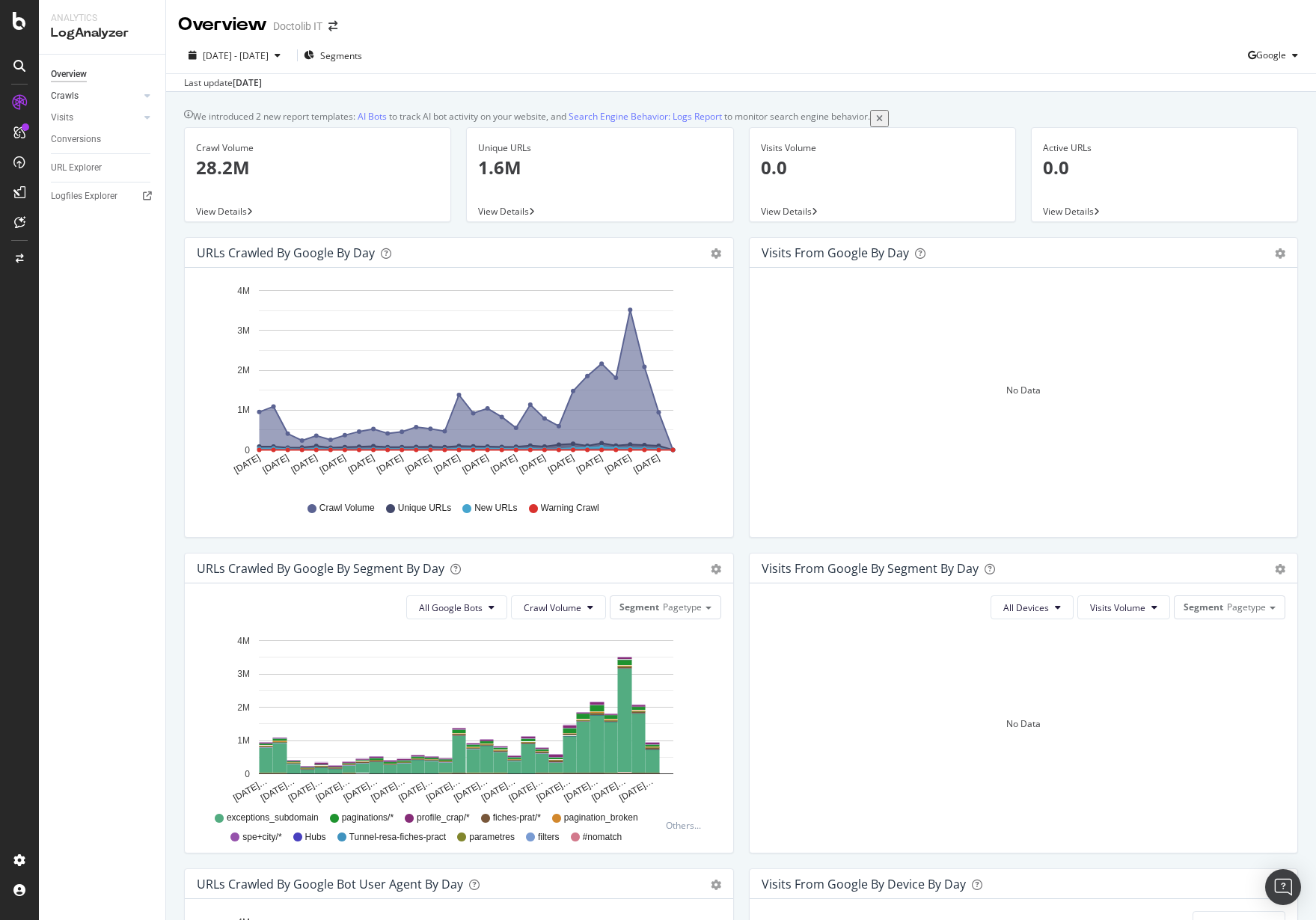
click at [99, 91] on link "Crawls" at bounding box center [95, 96] width 89 height 16
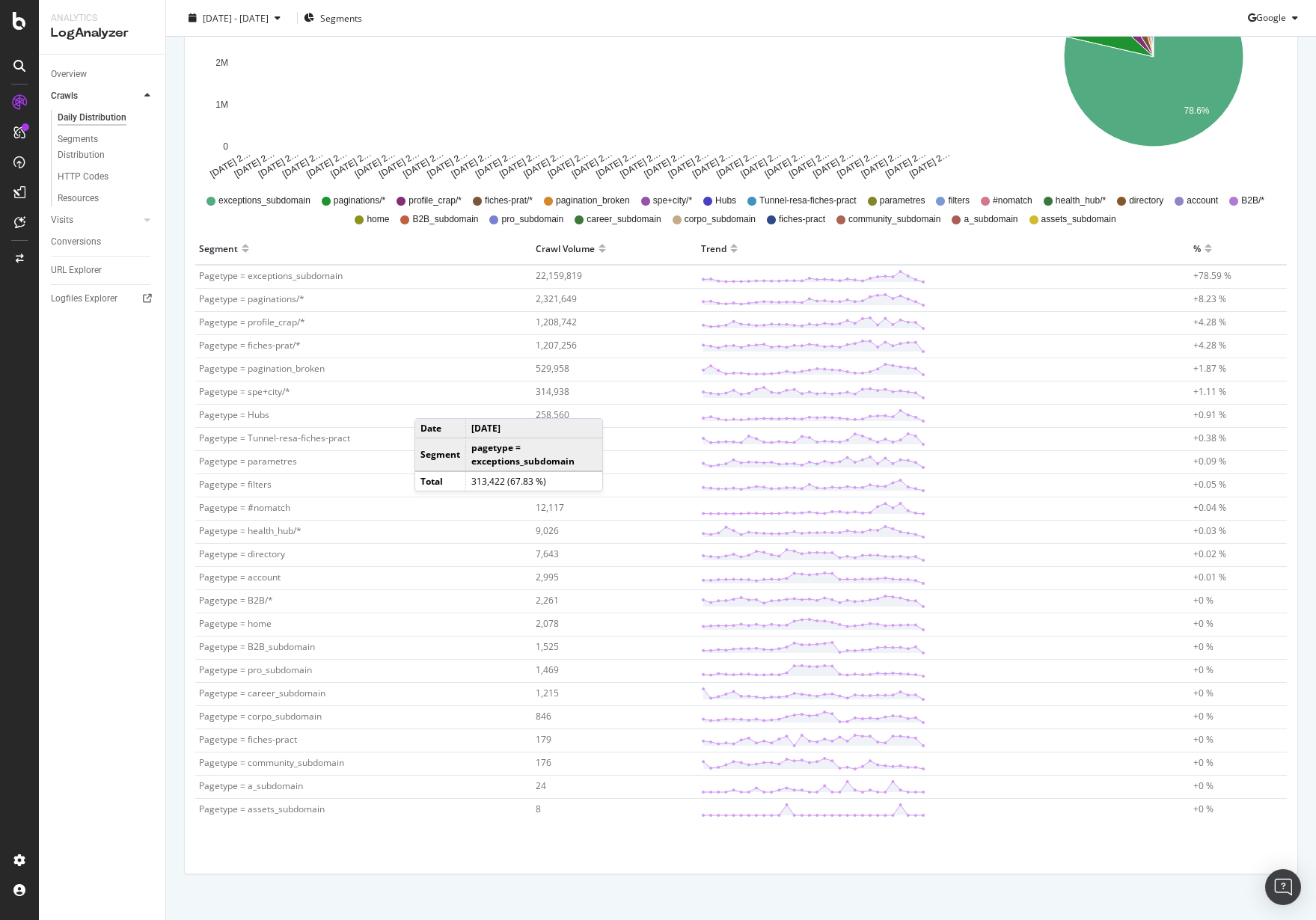
scroll to position [335, 0]
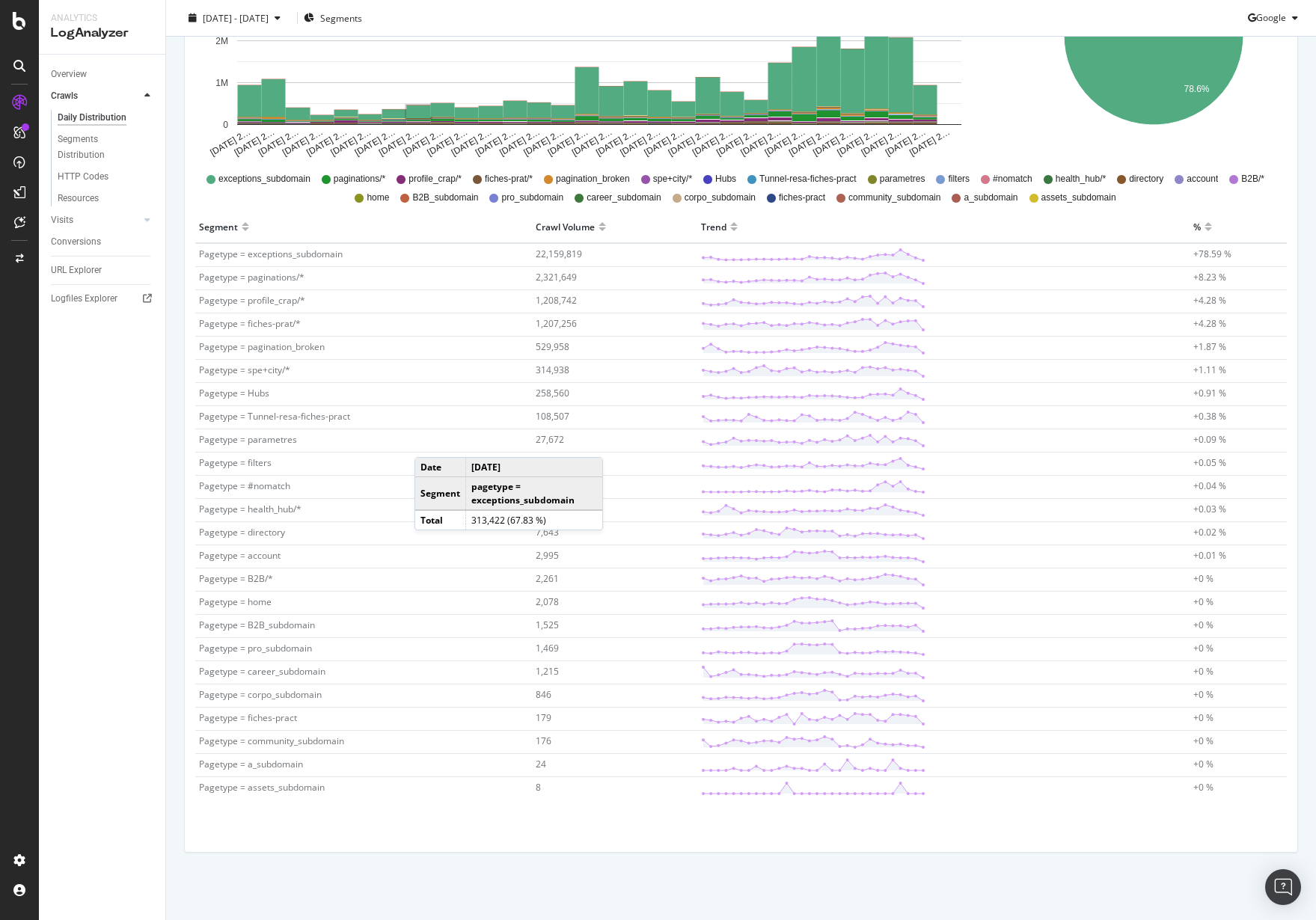
click at [163, 453] on div "Overview Crawls Daily Distribution Segments Distribution HTTP Codes Resources V…" at bounding box center [102, 488] width 126 height 866
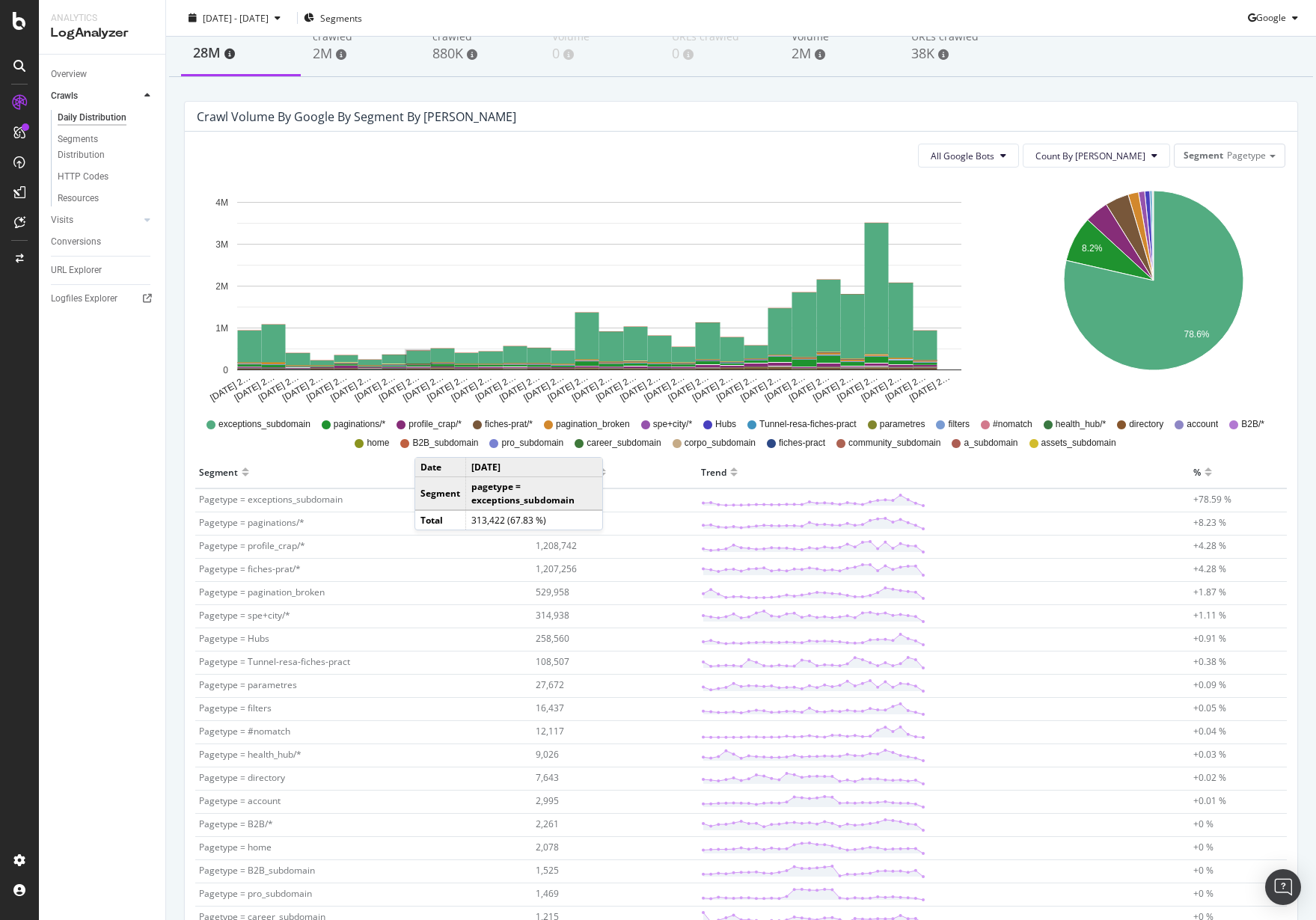
scroll to position [0, 0]
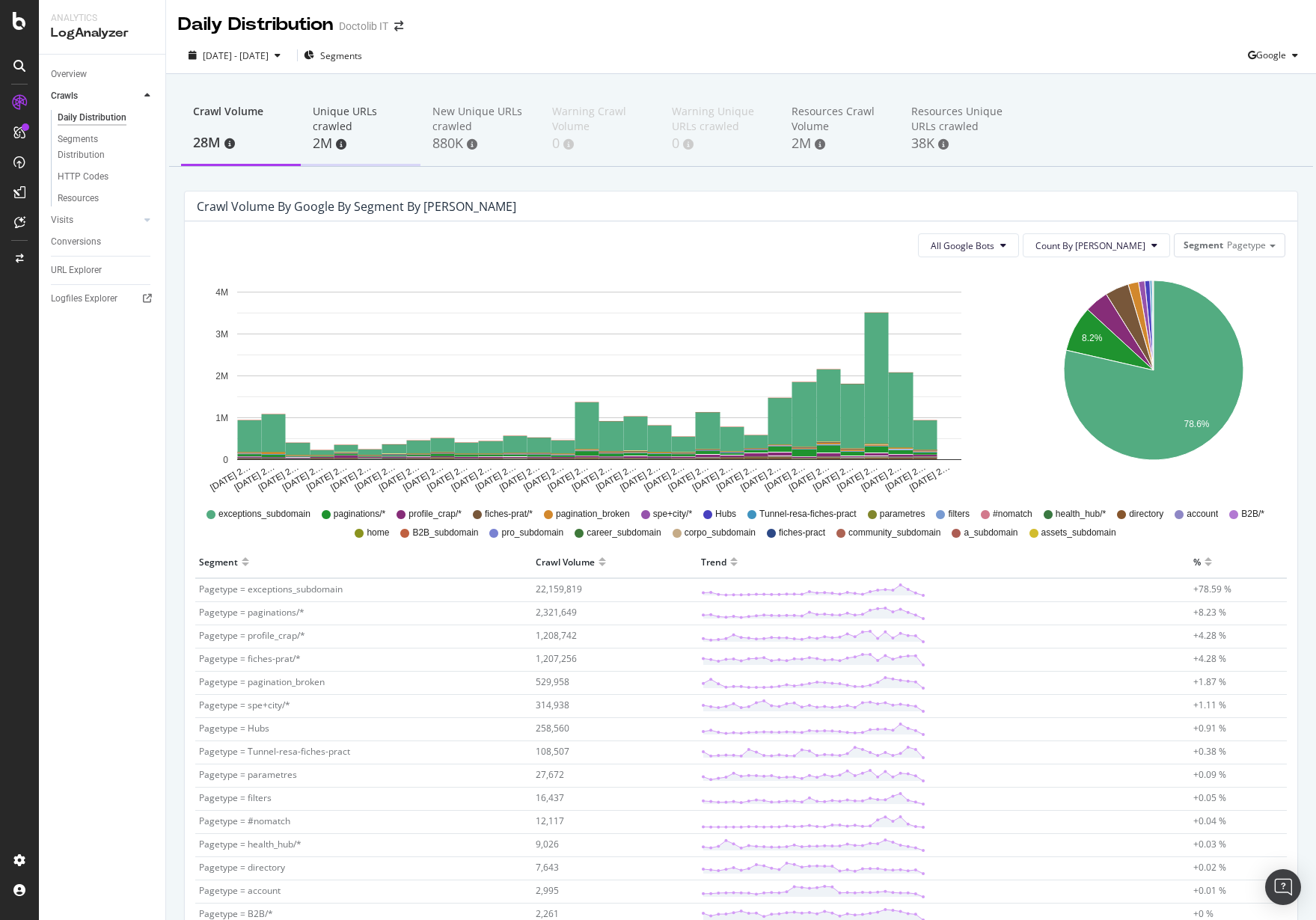
click at [309, 144] on div "Unique URLs crawled 2M" at bounding box center [360, 129] width 120 height 74
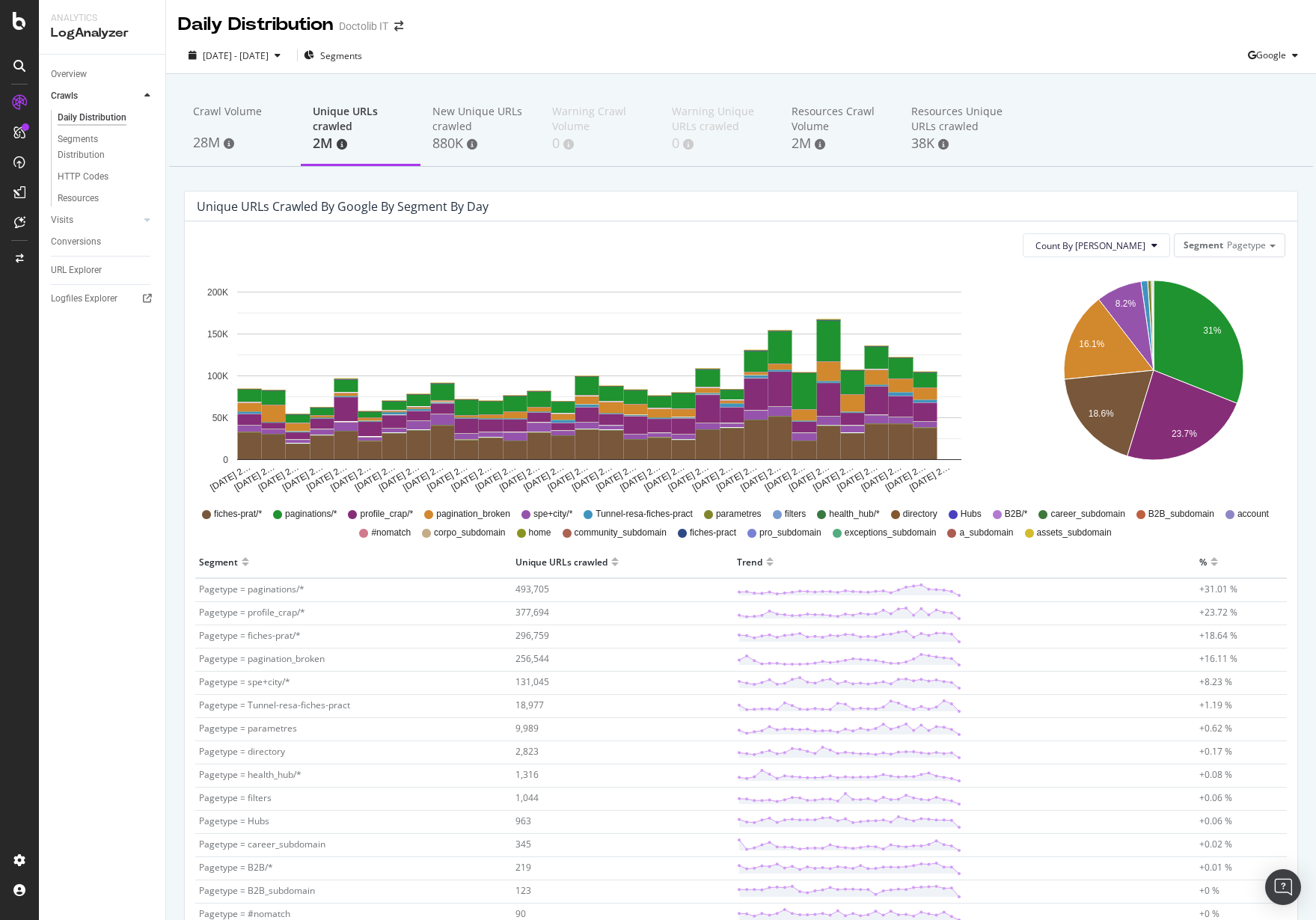
click at [416, 101] on div "Unique URLs crawled 2M" at bounding box center [360, 129] width 120 height 74
click at [472, 119] on div "New Unique URLs crawled" at bounding box center [480, 118] width 96 height 30
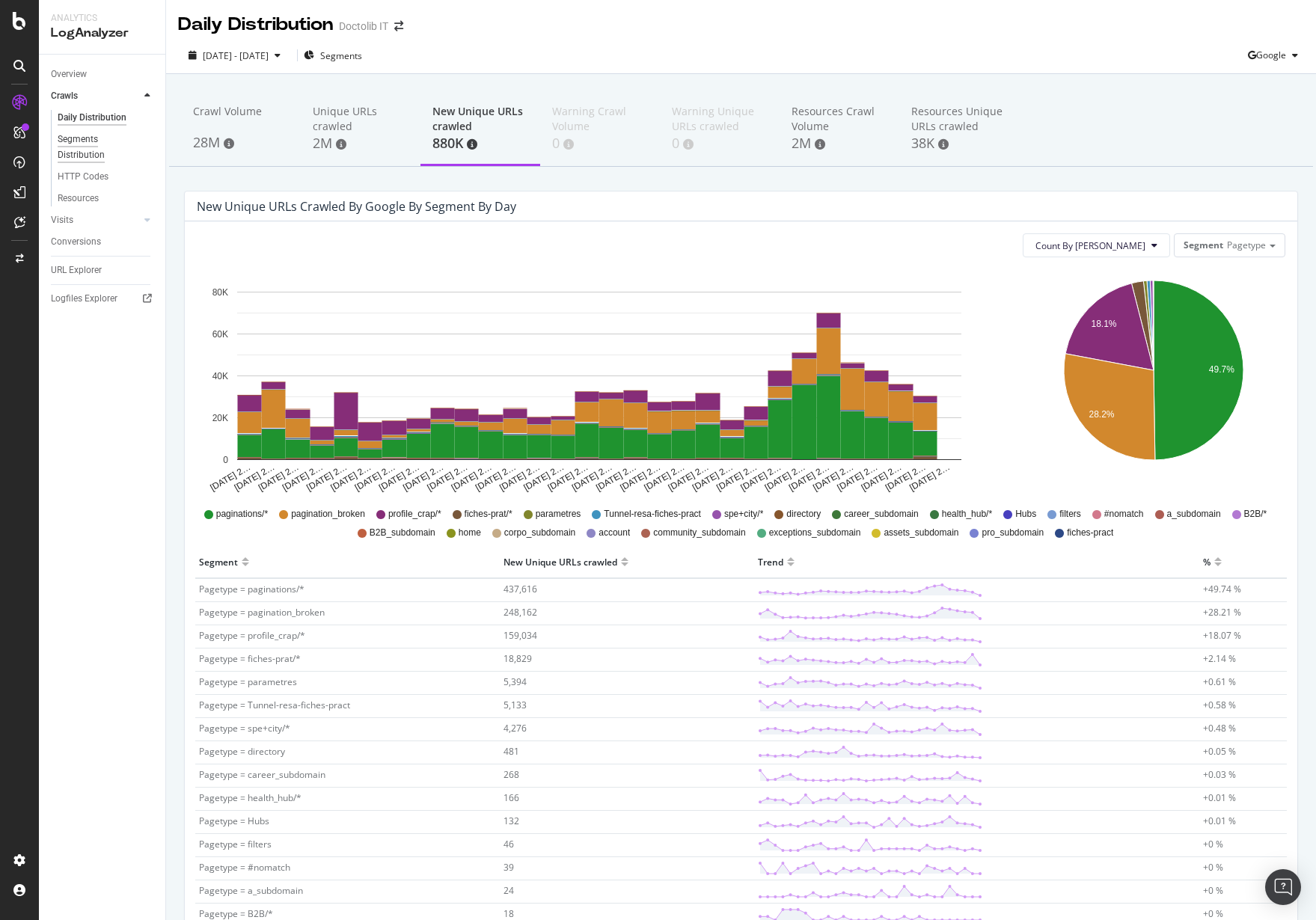
click at [100, 144] on div "Segments Distribution" at bounding box center [99, 147] width 83 height 31
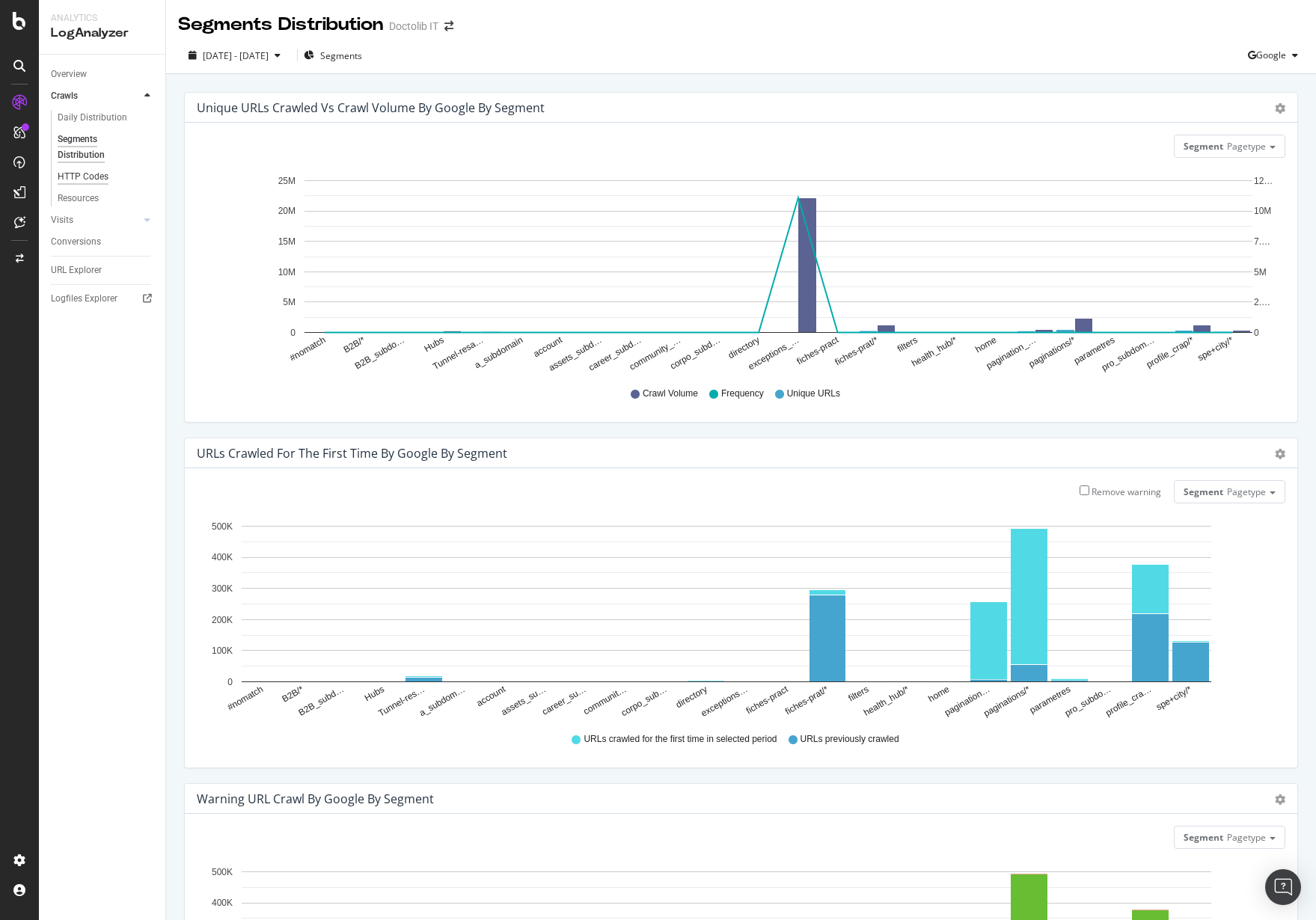
click at [102, 174] on div "HTTP Codes" at bounding box center [83, 177] width 51 height 16
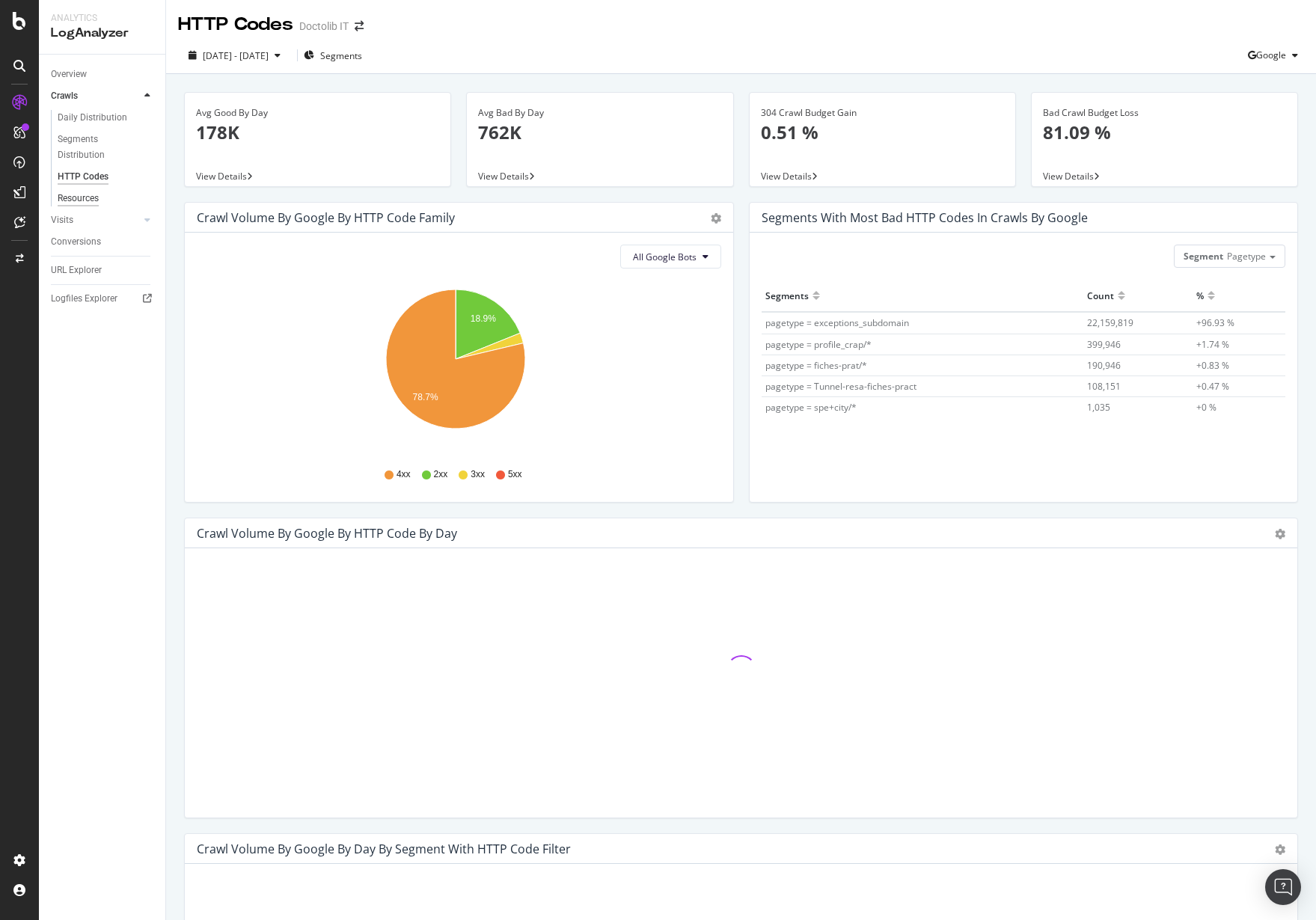
click at [94, 192] on div "Resources" at bounding box center [78, 198] width 41 height 16
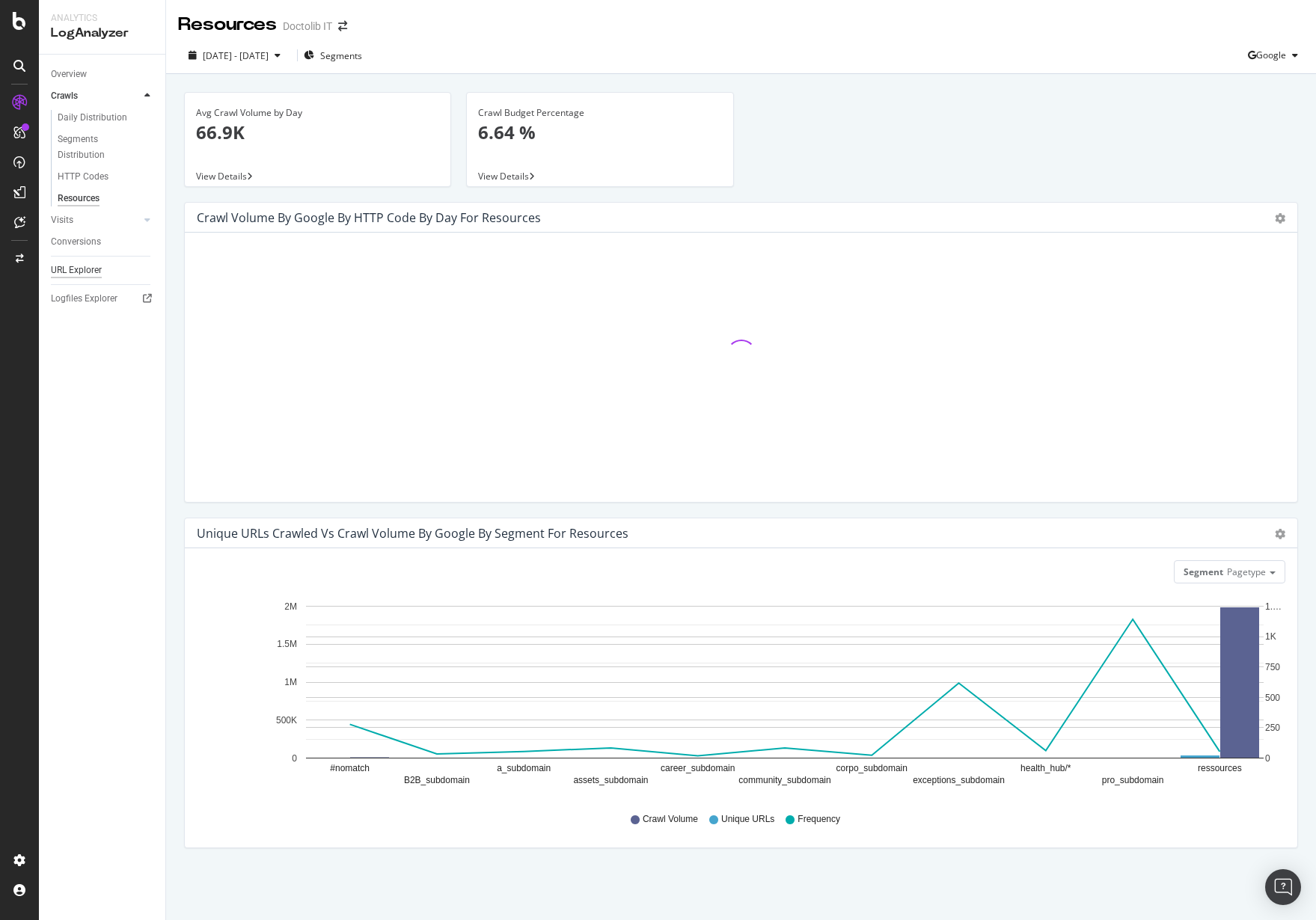
click at [96, 272] on div "URL Explorer" at bounding box center [76, 271] width 51 height 16
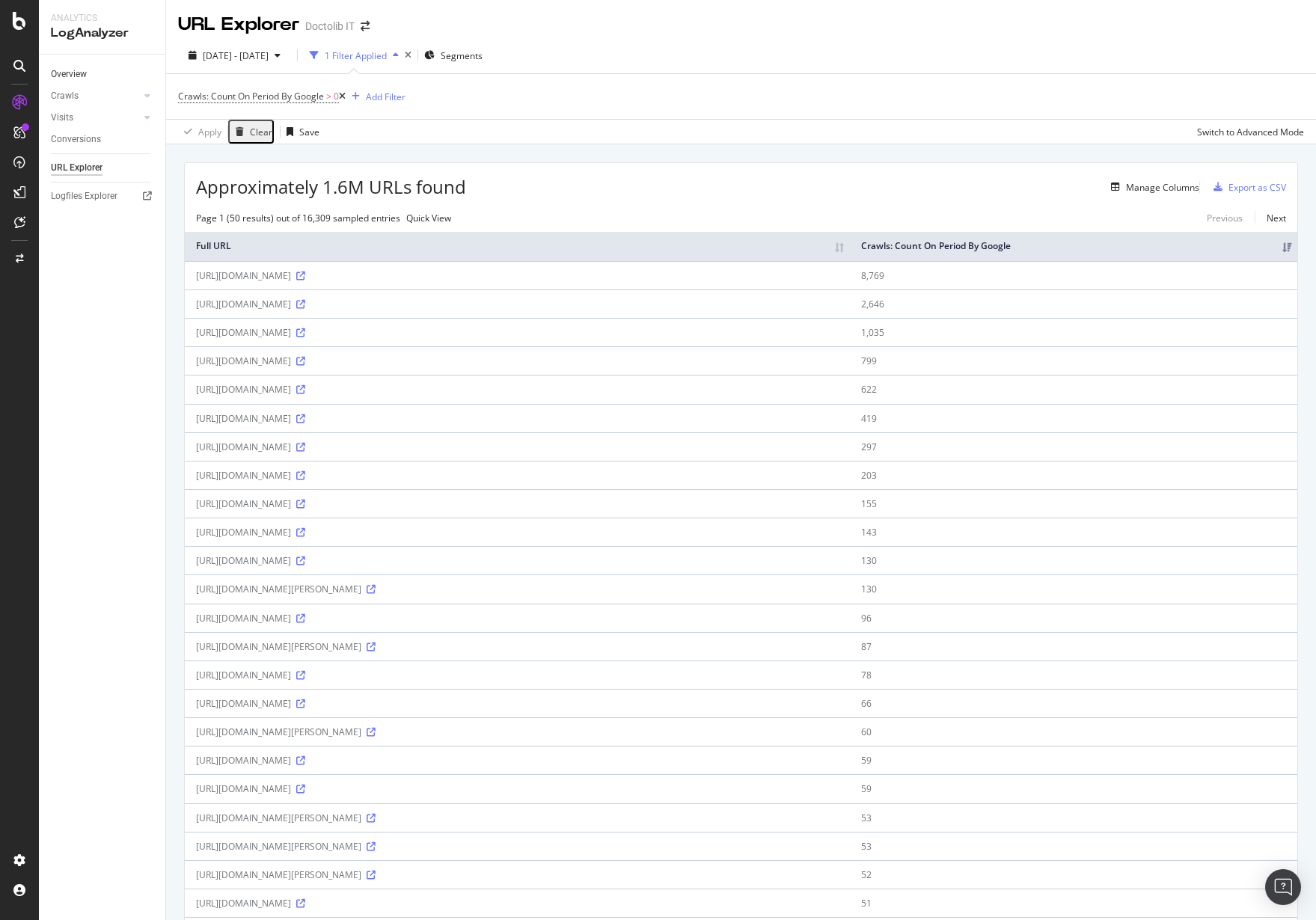
click at [91, 79] on link "Overview" at bounding box center [103, 74] width 104 height 16
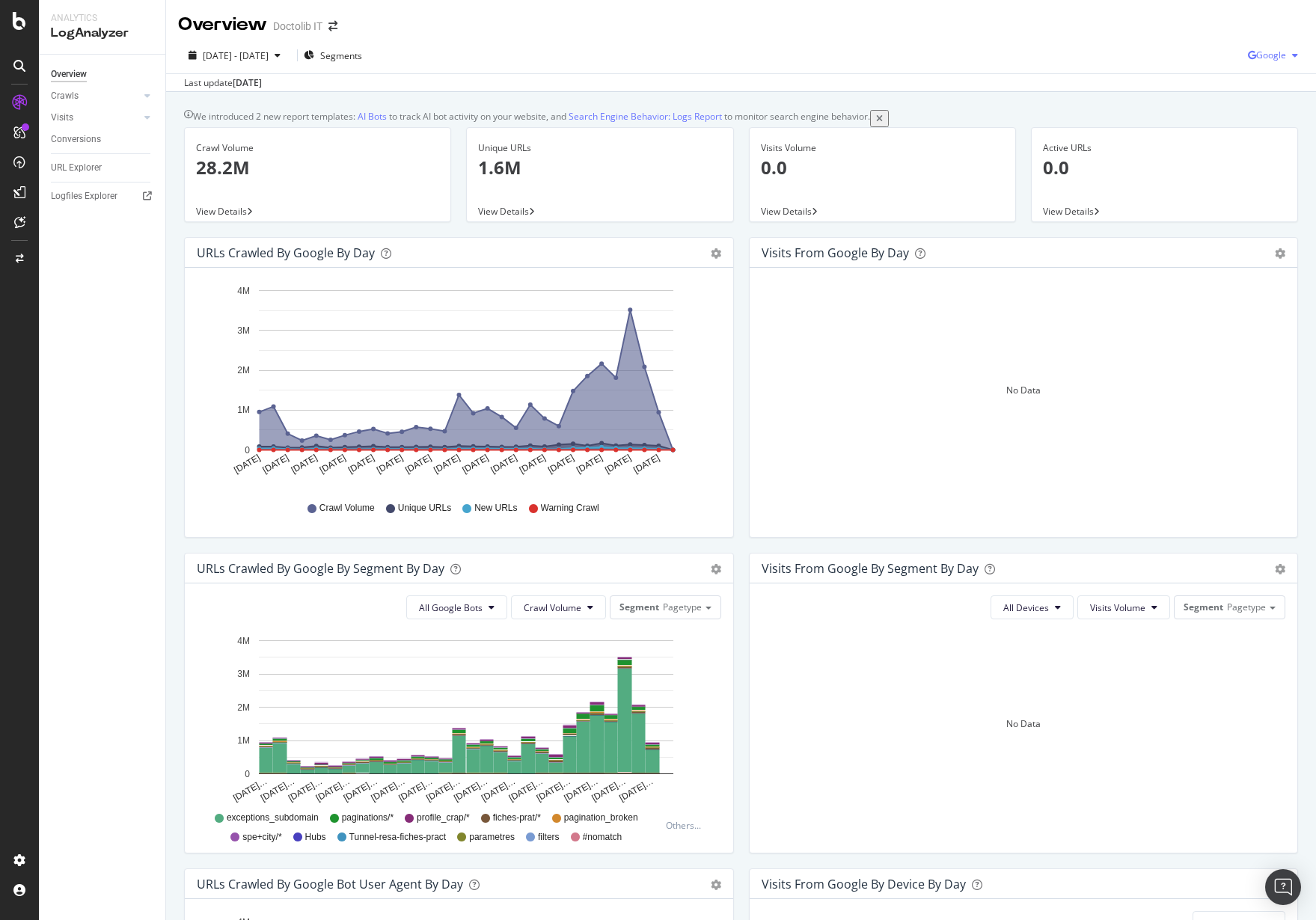
click at [1285, 62] on div "Google" at bounding box center [1276, 55] width 56 height 22
click at [1253, 106] on span "Bing" at bounding box center [1270, 113] width 56 height 14
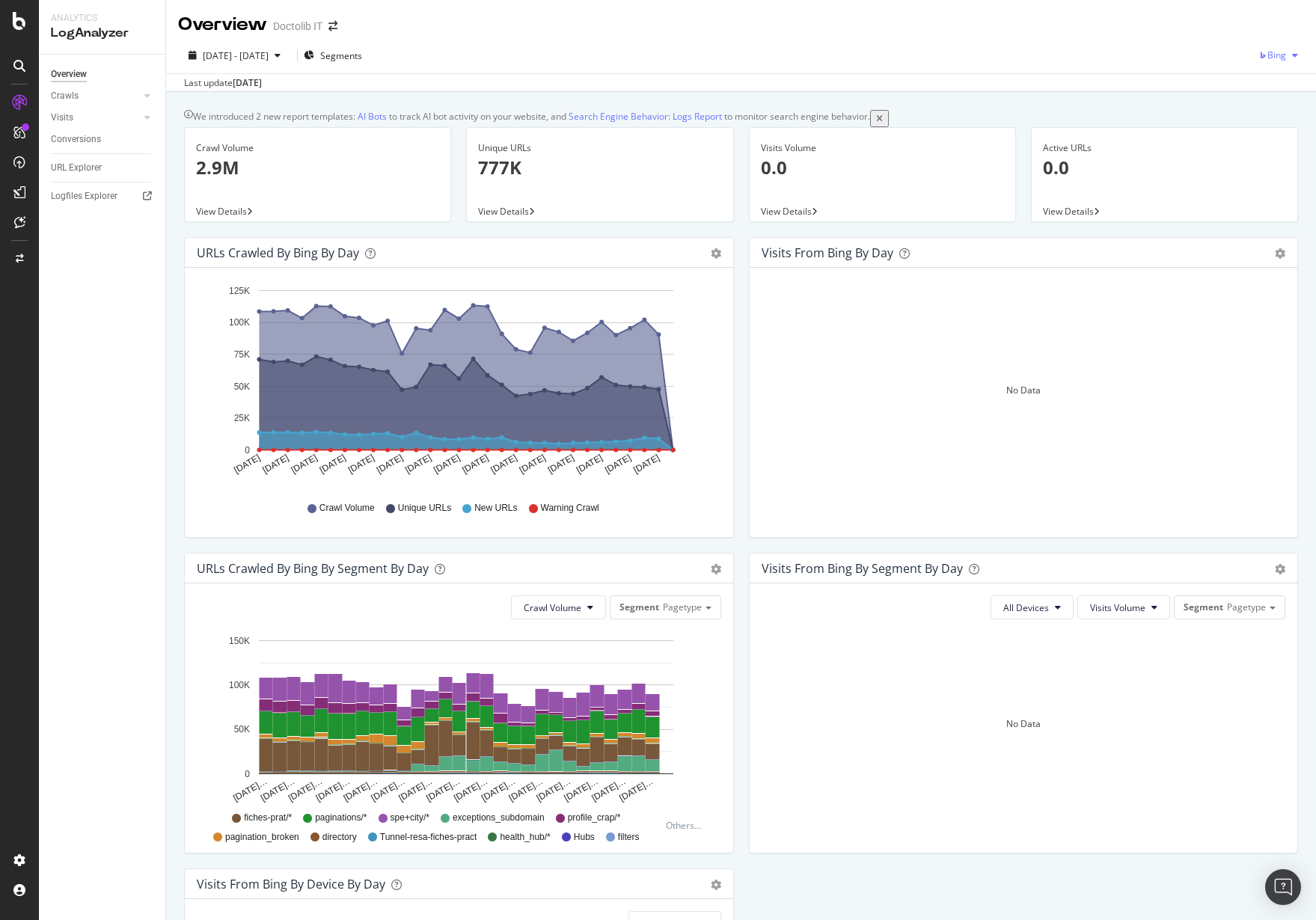
click at [1273, 62] on div "Bing" at bounding box center [1281, 55] width 46 height 22
click at [1247, 135] on span "OpenAI" at bounding box center [1271, 141] width 56 height 14
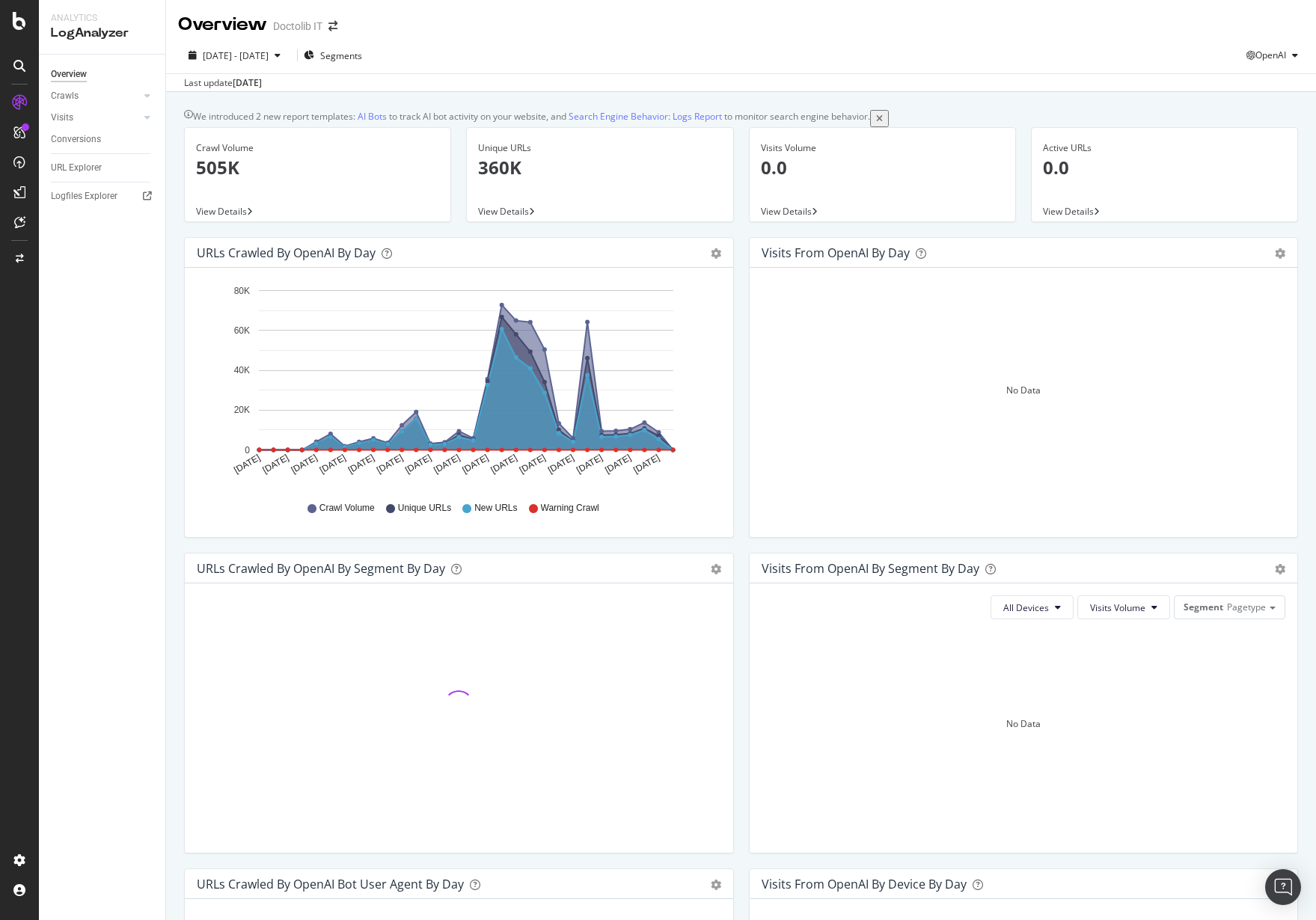
click at [180, 235] on div "Crawl Volume 505K View Details" at bounding box center [318, 182] width 282 height 110
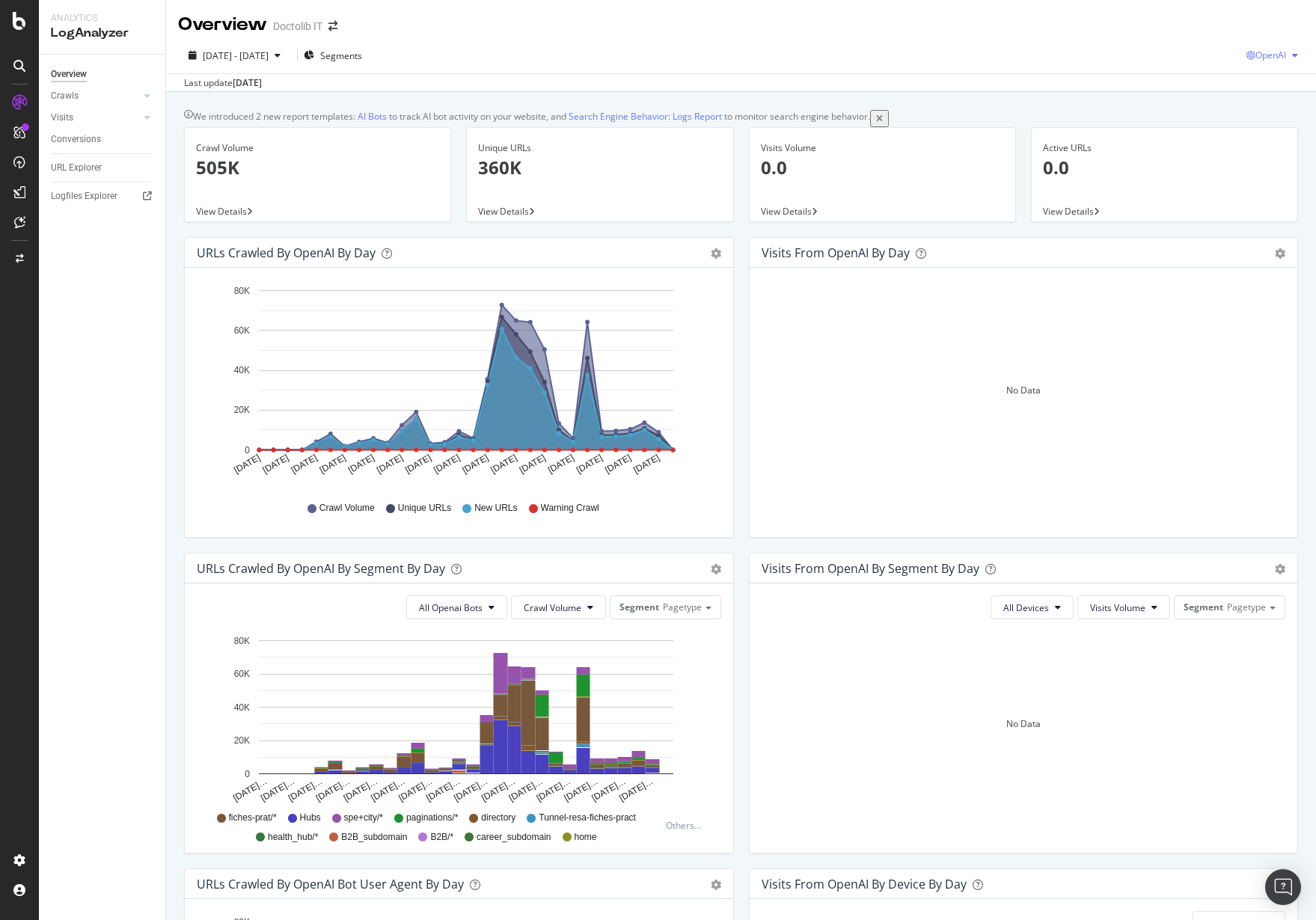
click at [1256, 50] on span "OpenAI" at bounding box center [1270, 55] width 30 height 13
click at [1238, 176] on div "Other AI Bots" at bounding box center [1257, 168] width 103 height 21
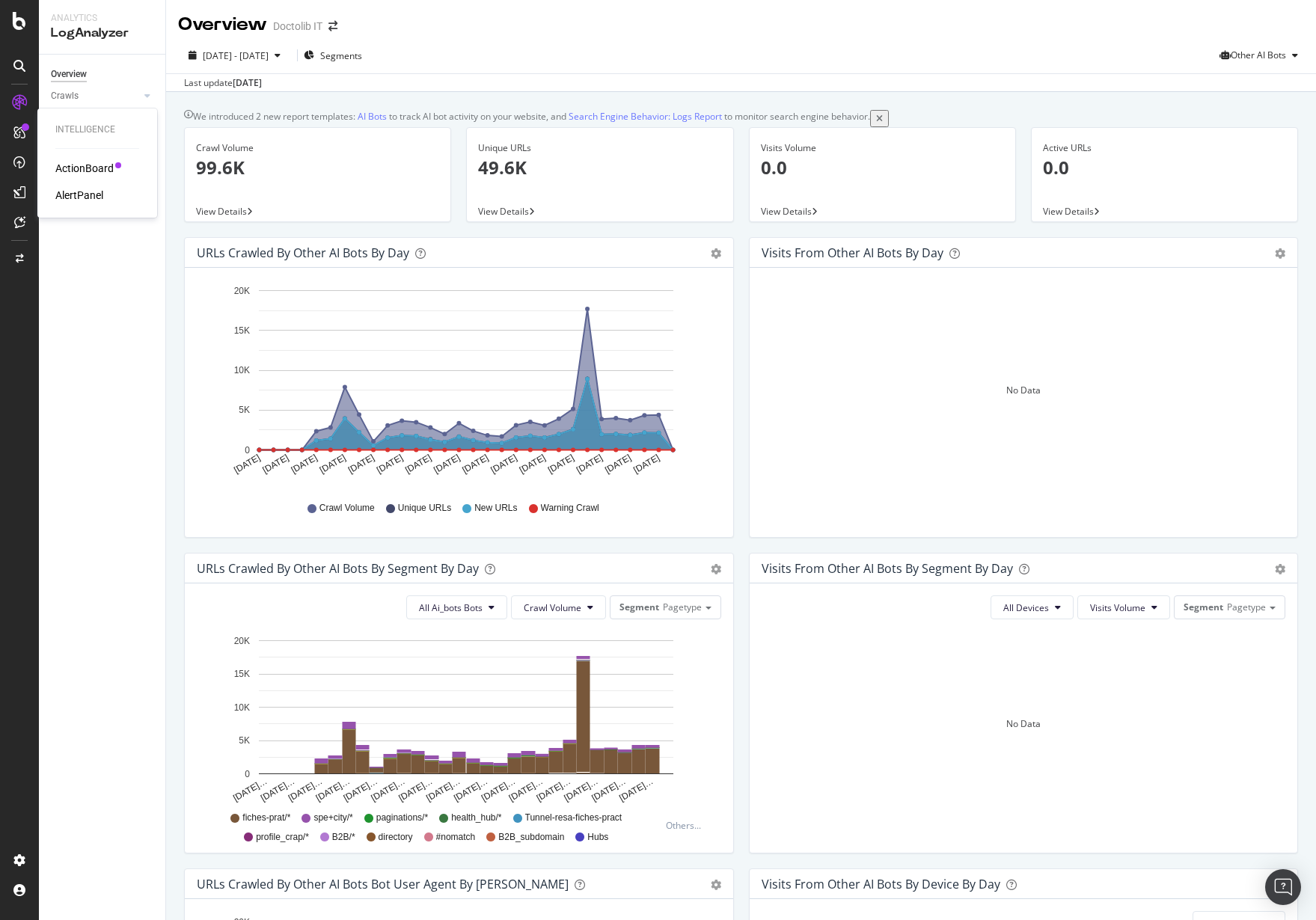
click at [84, 165] on div "ActionBoard" at bounding box center [85, 168] width 59 height 15
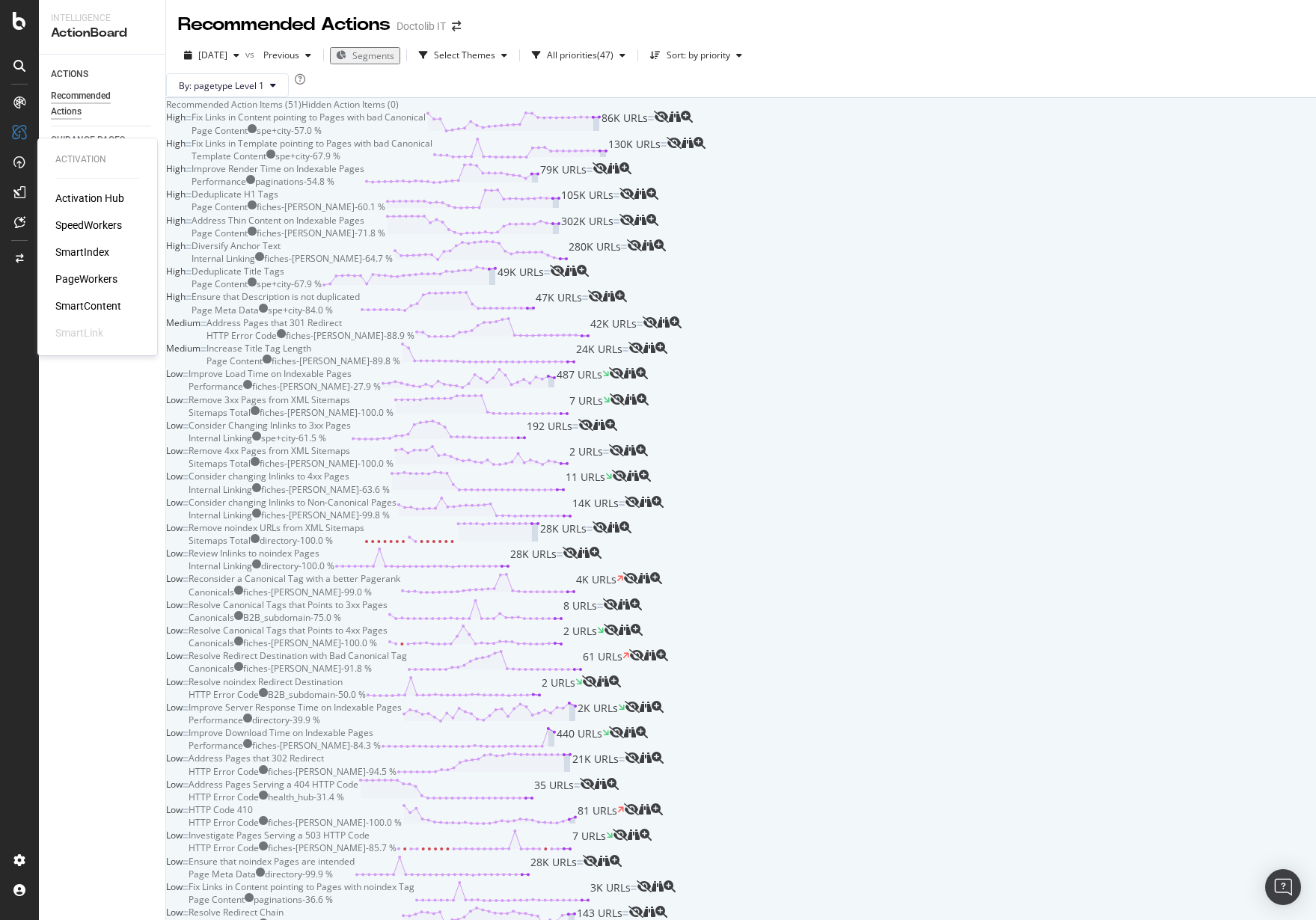
click at [99, 226] on div "SpeedWorkers" at bounding box center [88, 226] width 66 height 15
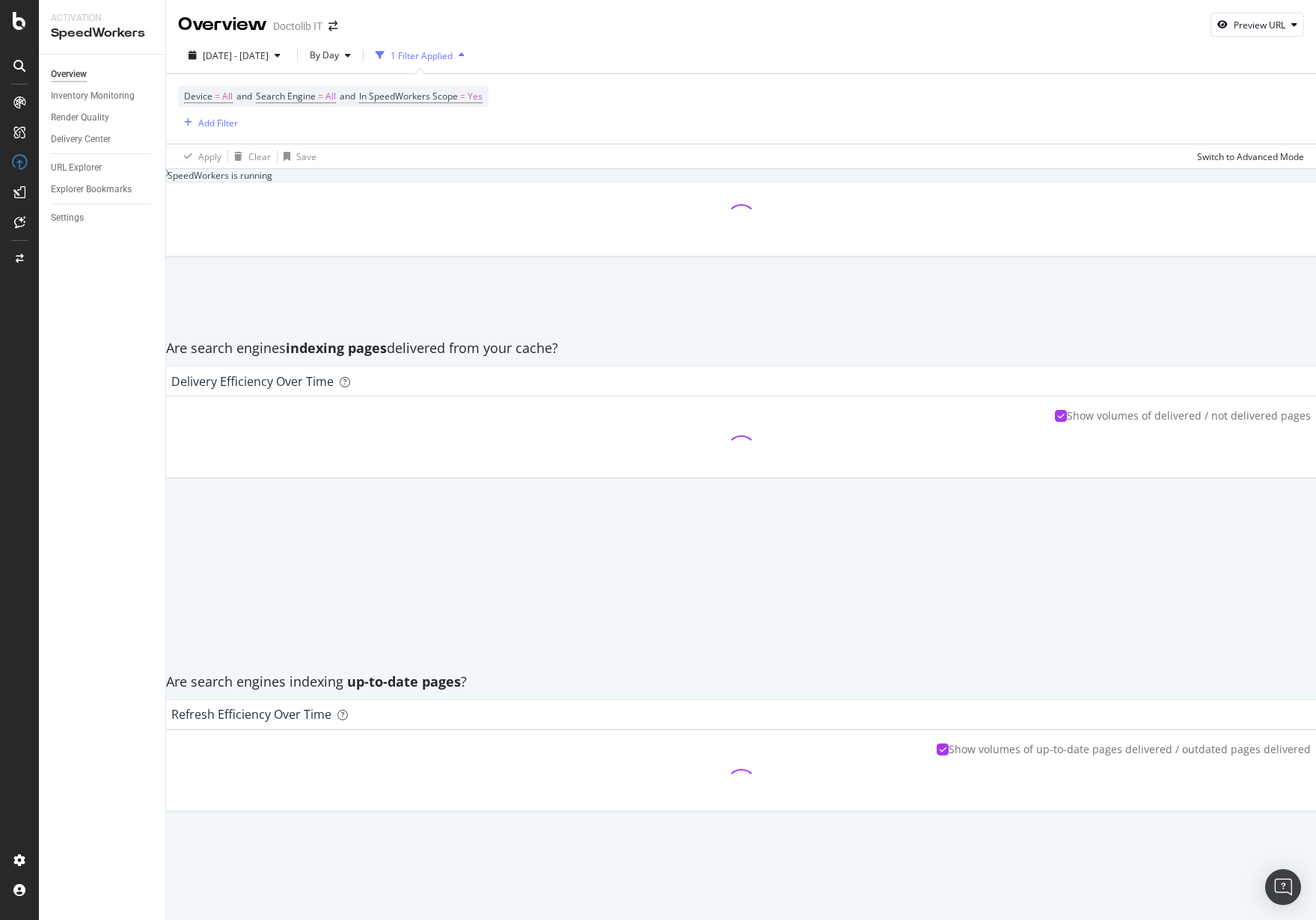
click at [346, 366] on div "Are search engines indexing pages delivered from your cache?" at bounding box center [741, 348] width 1164 height 34
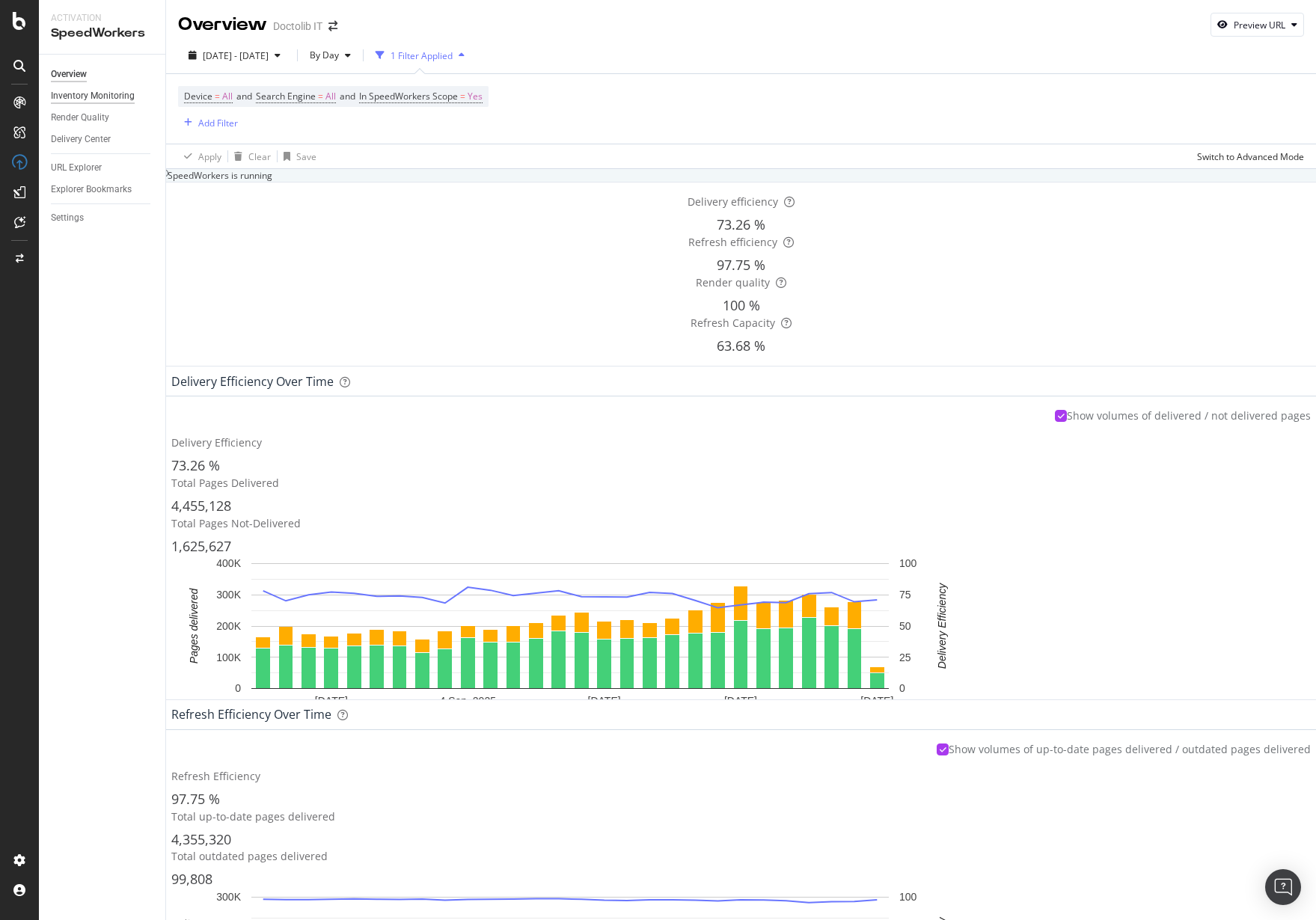
click at [116, 95] on div "Inventory Monitoring" at bounding box center [93, 96] width 84 height 16
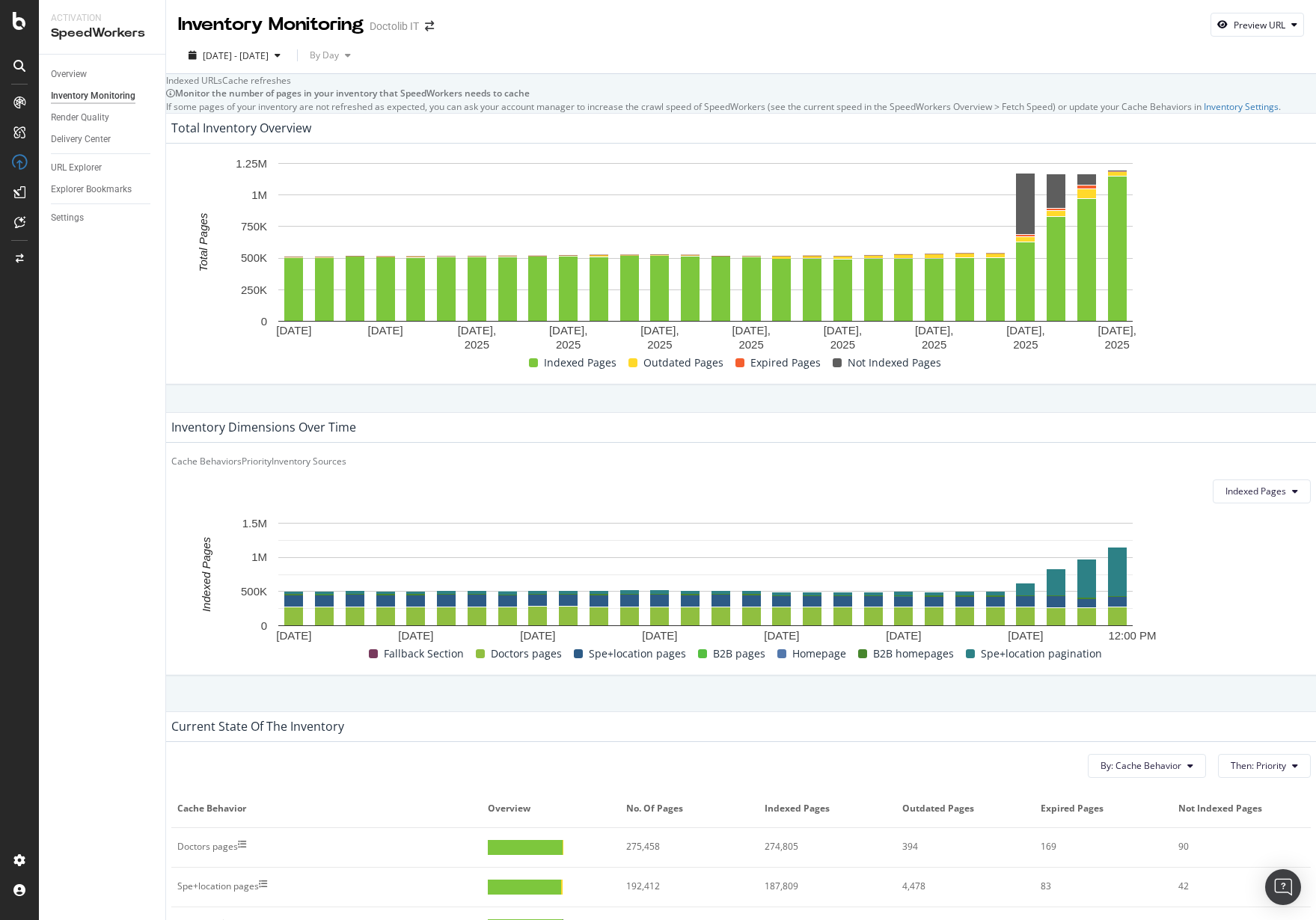
click at [557, 205] on div "Total Inventory Overview [DATE] [DATE] [DATE] [DATE] [DATE] [DATE] [DATE] [DATE…" at bounding box center [741, 262] width 1164 height 300
click at [95, 118] on div "Render Quality" at bounding box center [80, 117] width 59 height 16
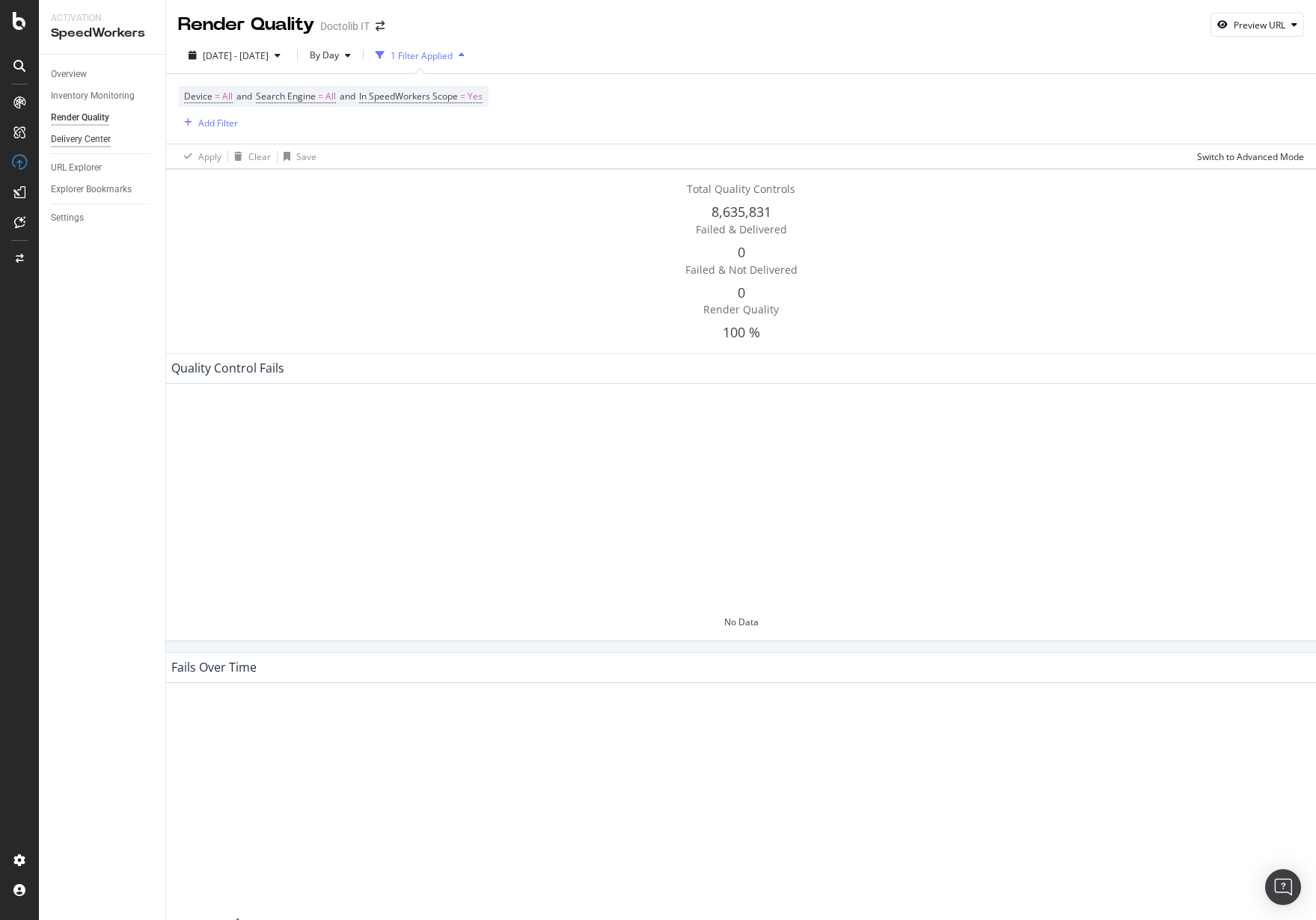
click at [98, 139] on div "Delivery Center" at bounding box center [81, 139] width 60 height 16
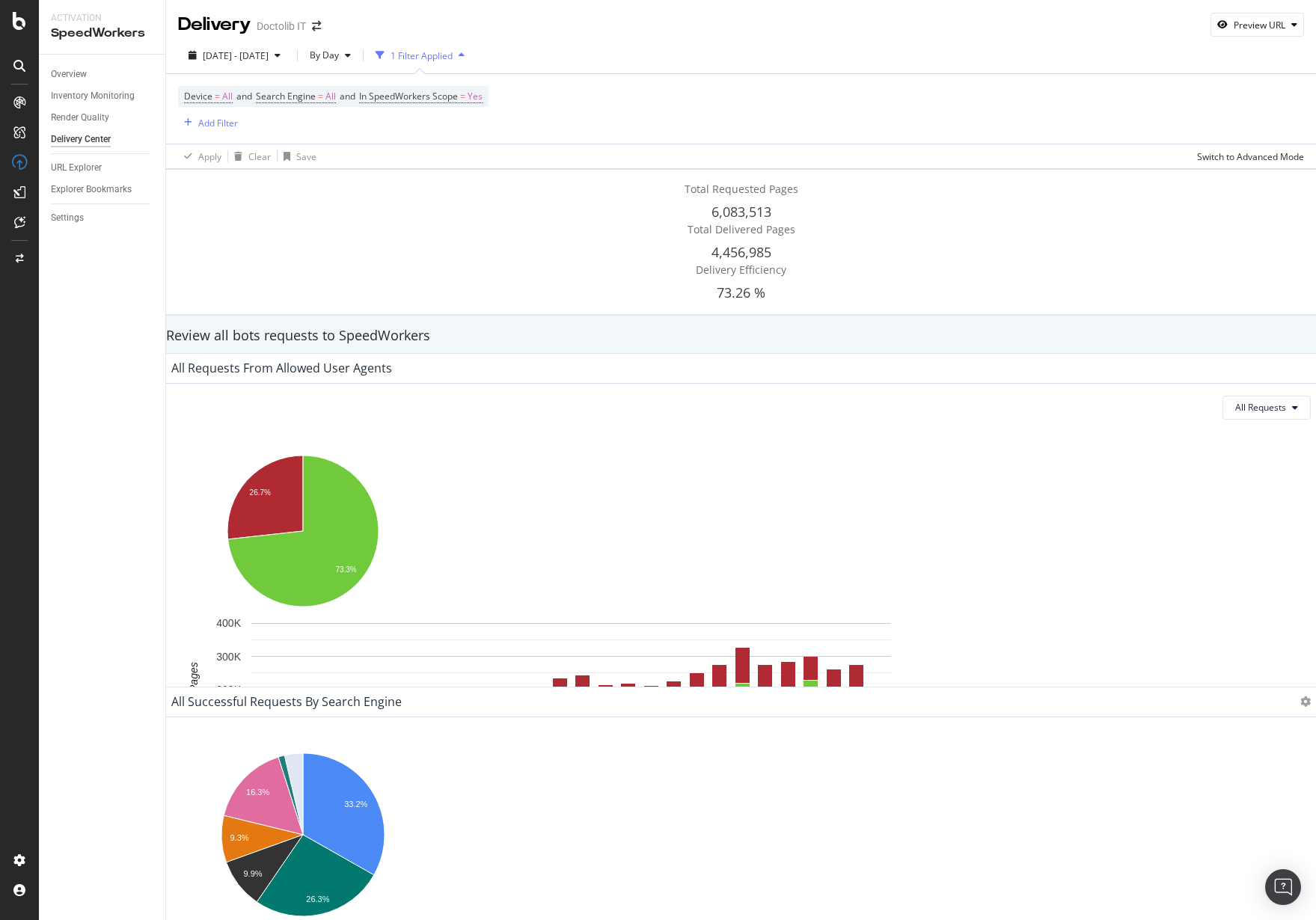
click at [80, 274] on div "PageWorkers" at bounding box center [86, 279] width 62 height 15
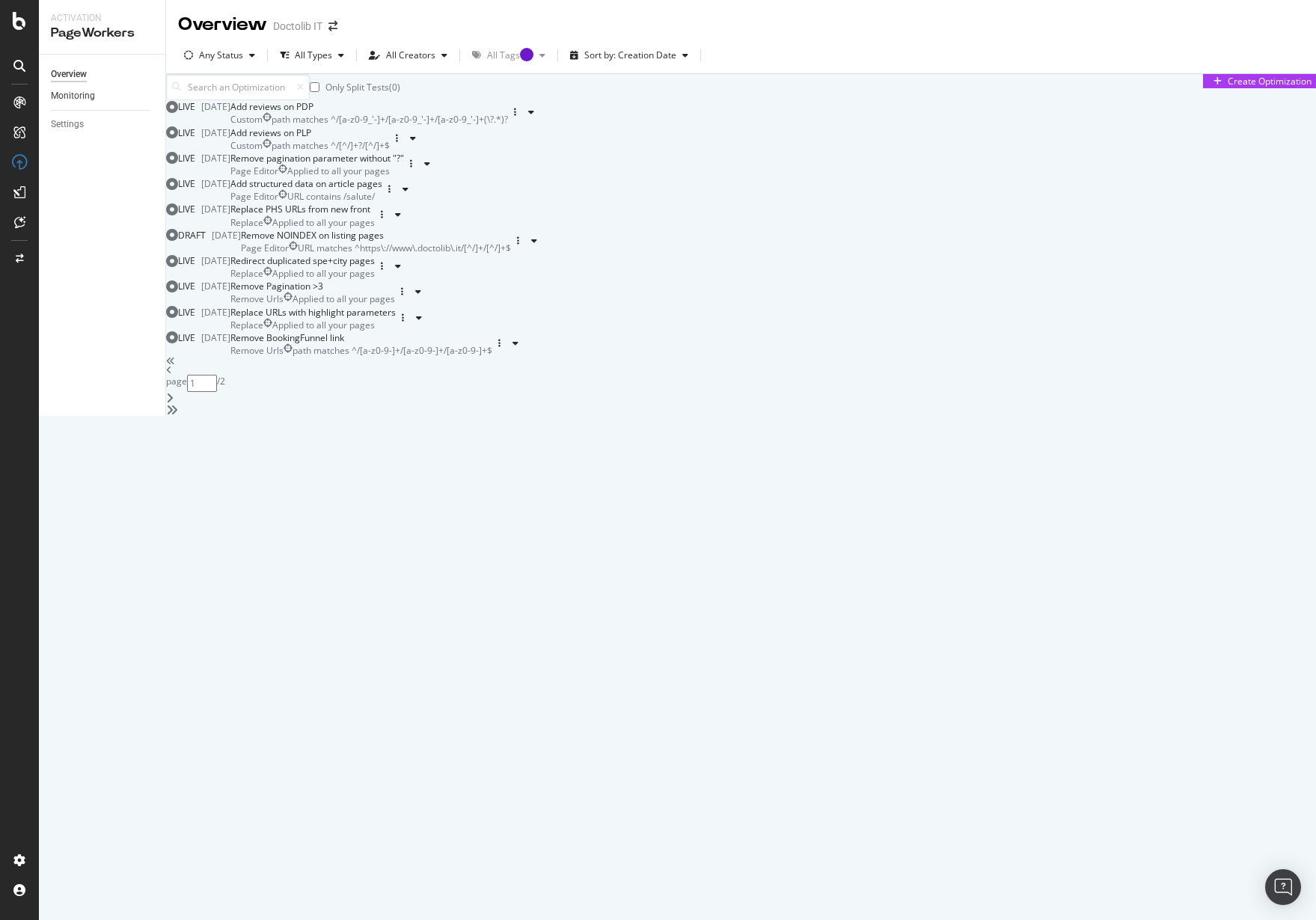
click at [100, 95] on link "Monitoring" at bounding box center [103, 96] width 104 height 16
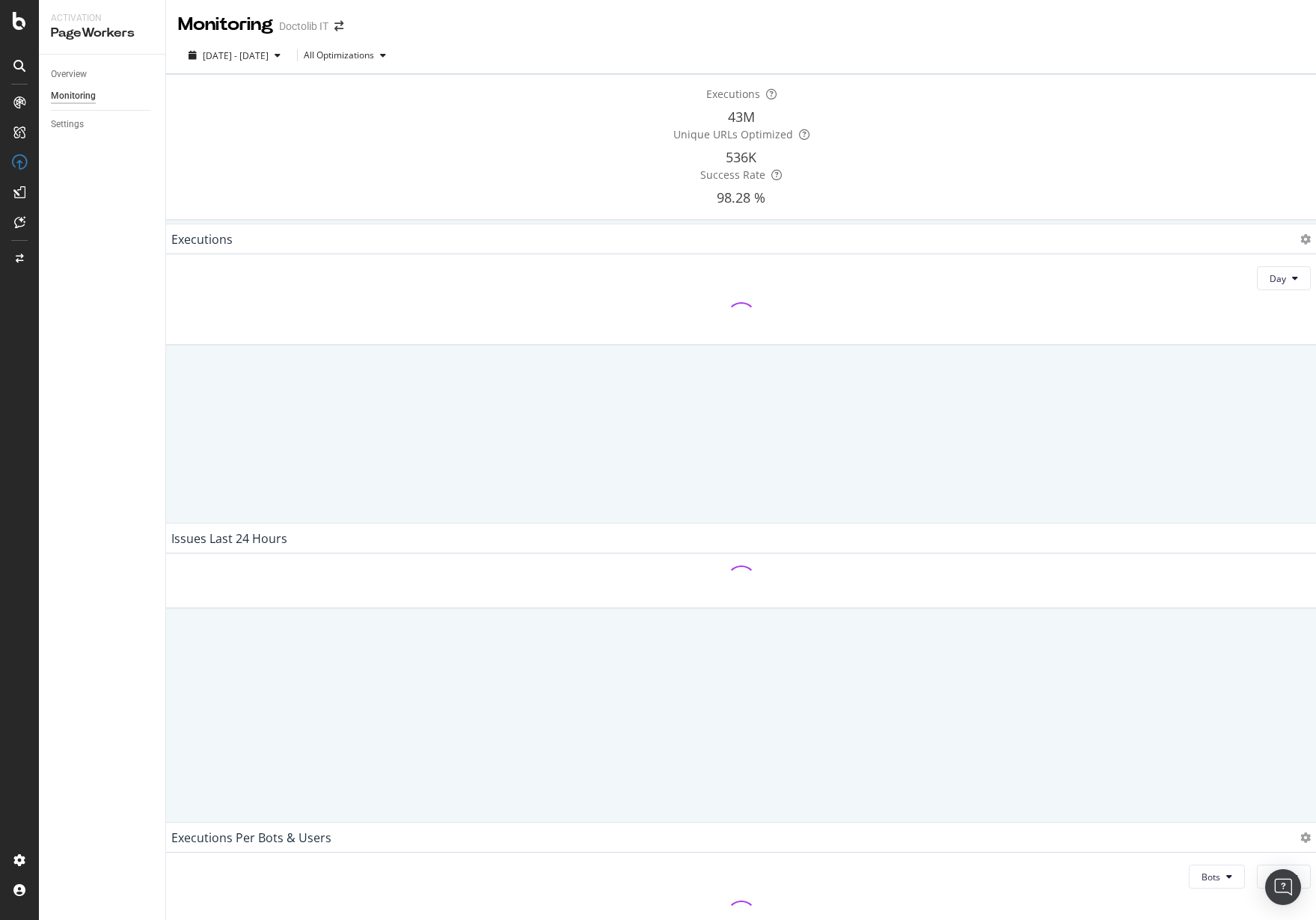
click at [173, 549] on div "Executions 43M Unique URLs Optimized 536K Success Rate 98.28 % Executions Day I…" at bounding box center [741, 598] width 1150 height 1047
